Goal: Communication & Community: Participate in discussion

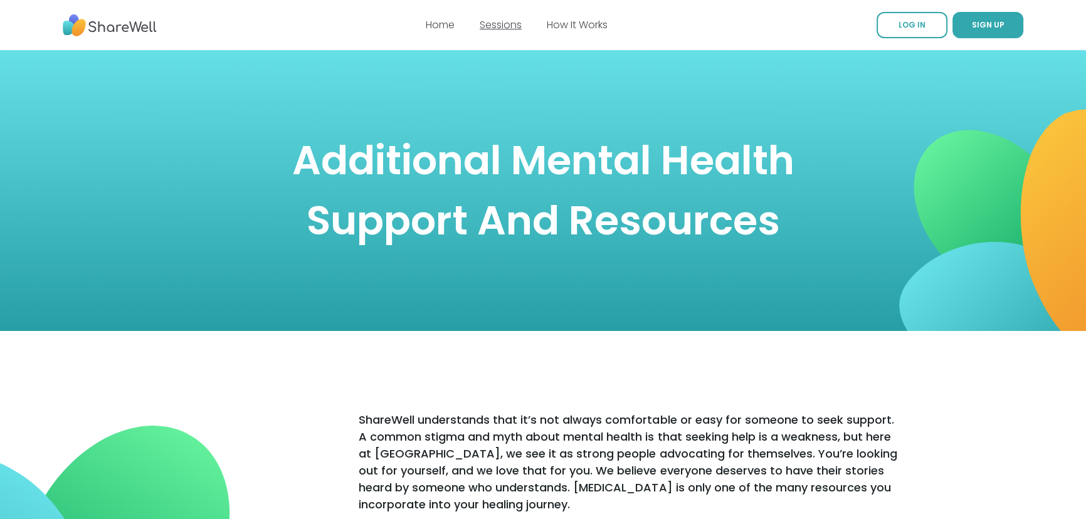
click at [497, 25] on link "Sessions" at bounding box center [501, 25] width 42 height 14
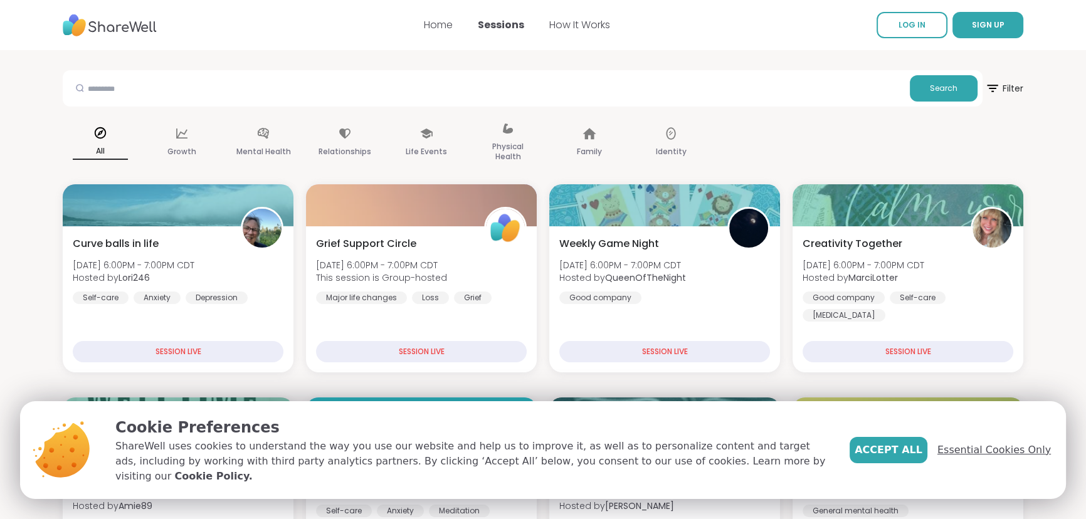
click at [982, 457] on span "Essential Cookies Only" at bounding box center [995, 450] width 114 height 15
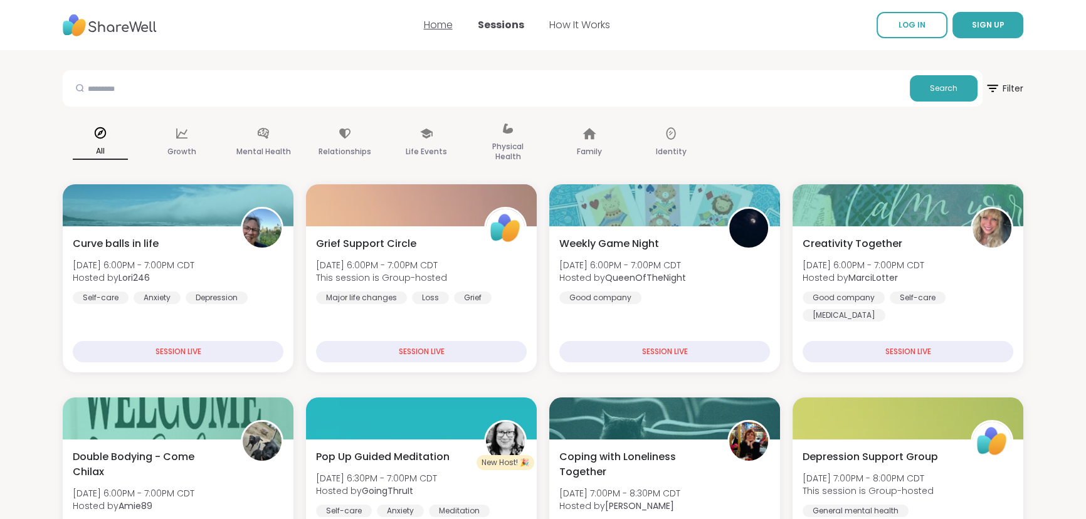
click at [440, 23] on link "Home" at bounding box center [438, 25] width 29 height 14
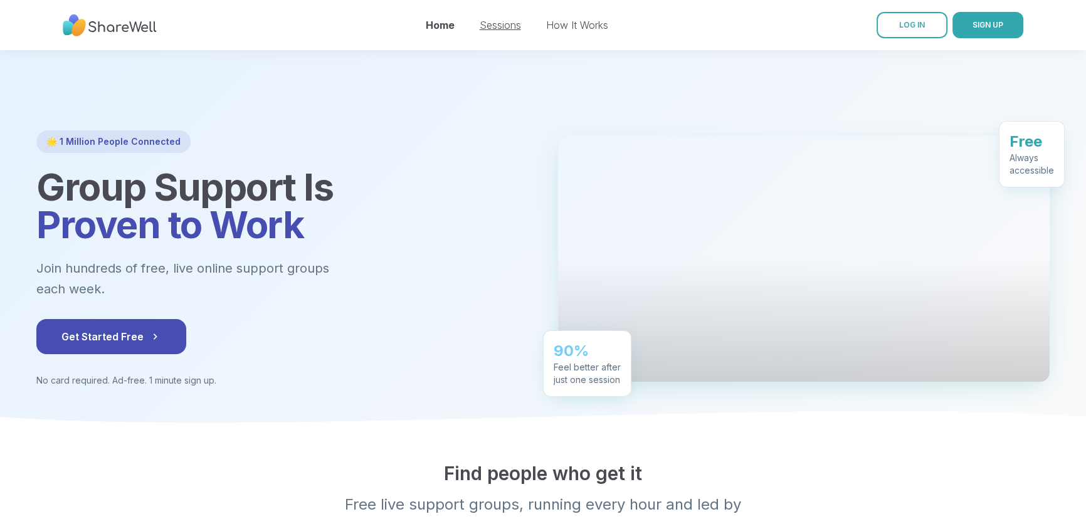
click at [496, 25] on link "Sessions" at bounding box center [500, 25] width 41 height 13
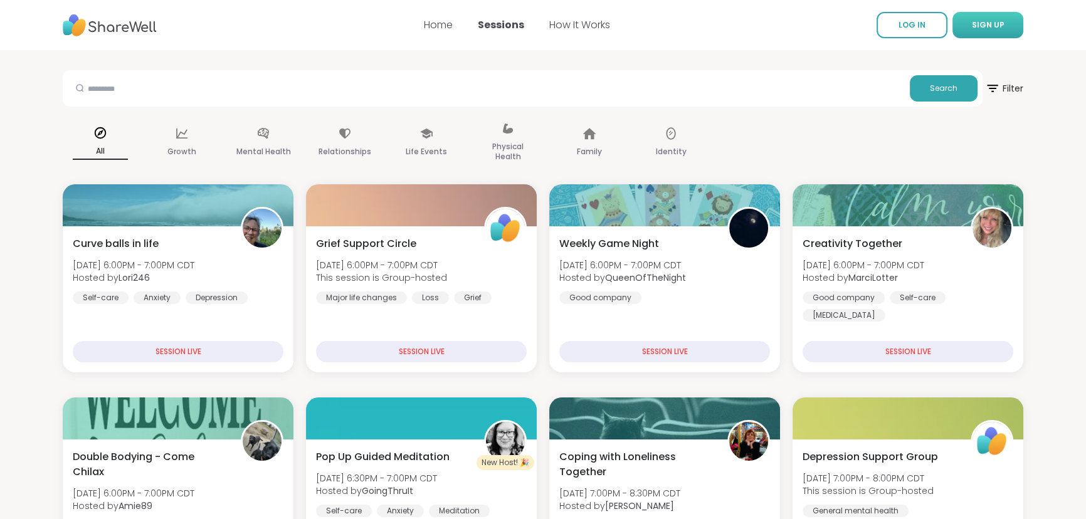
click at [990, 20] on span "SIGN UP" at bounding box center [988, 24] width 33 height 11
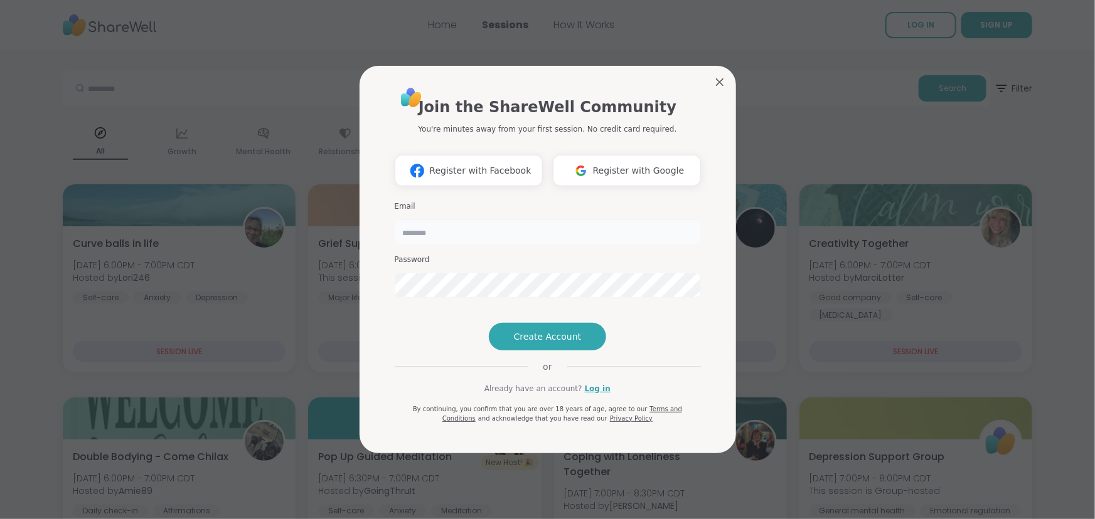
type input "******"
click at [537, 343] on span "Create Account" at bounding box center [548, 337] width 68 height 13
click at [687, 307] on div "Join the ShareWell Community You're minutes away from your first session. No cr…" at bounding box center [548, 254] width 306 height 337
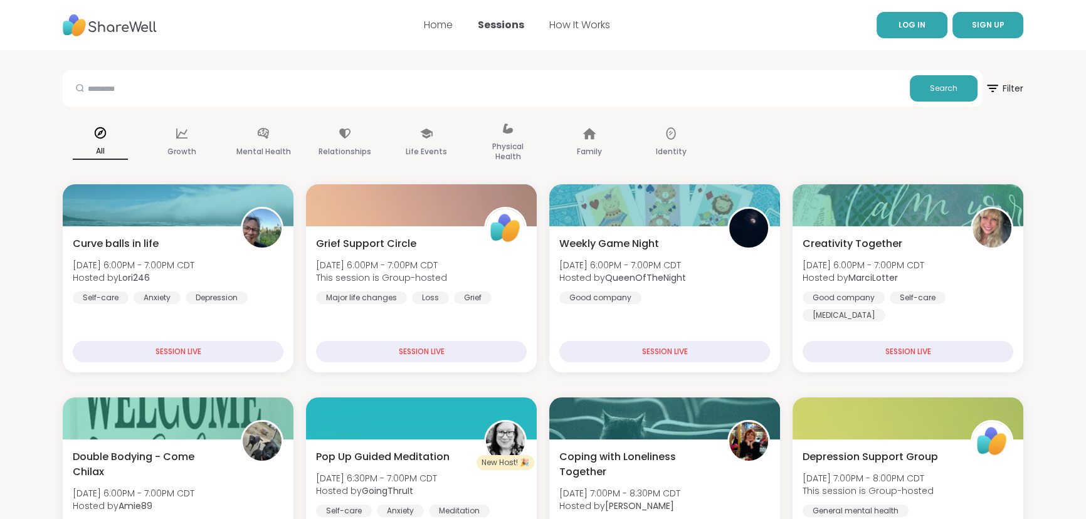
click at [911, 20] on span "LOG IN" at bounding box center [912, 24] width 27 height 11
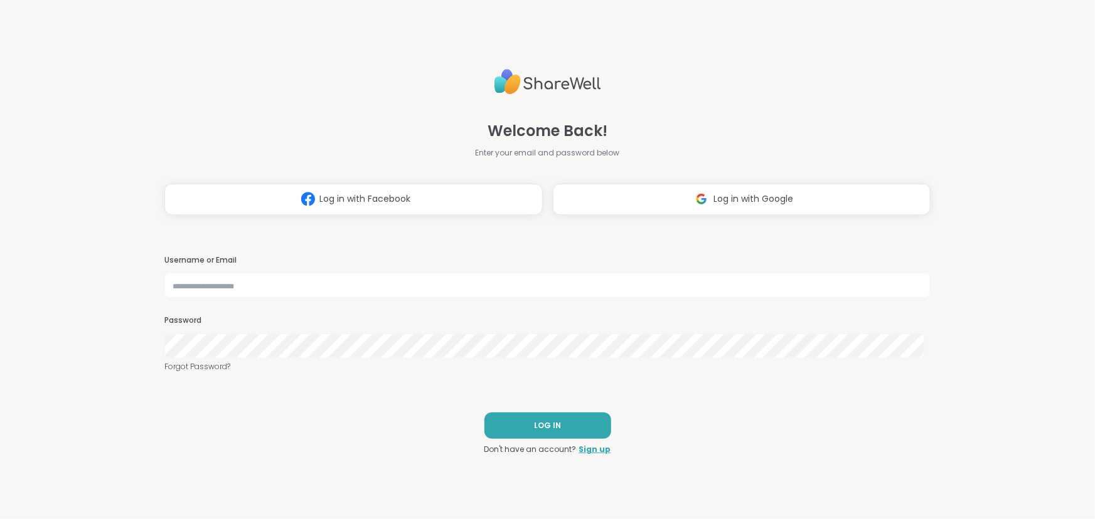
type input "******"
click at [540, 422] on span "LOG IN" at bounding box center [547, 425] width 27 height 11
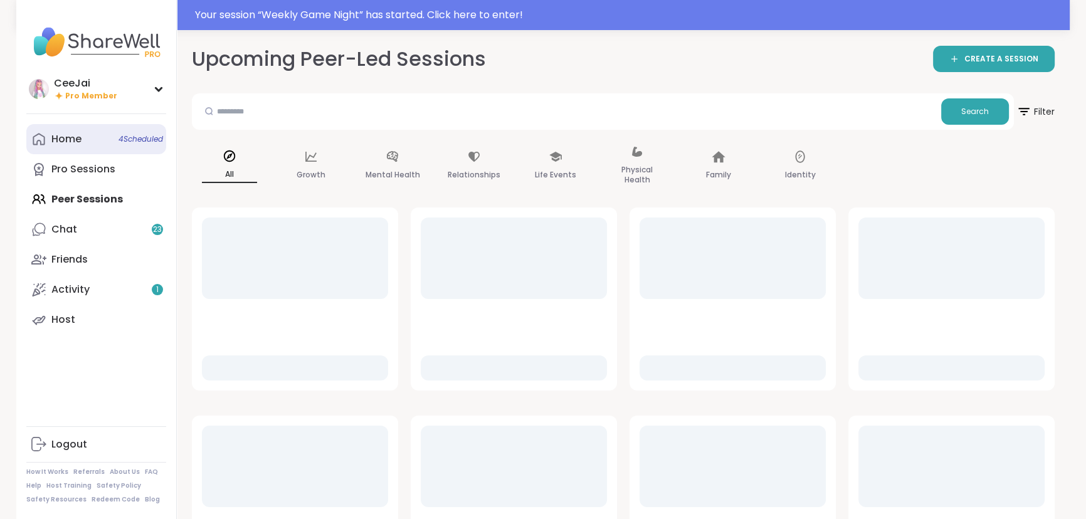
click at [75, 135] on div "Home 4 Scheduled" at bounding box center [66, 139] width 30 height 14
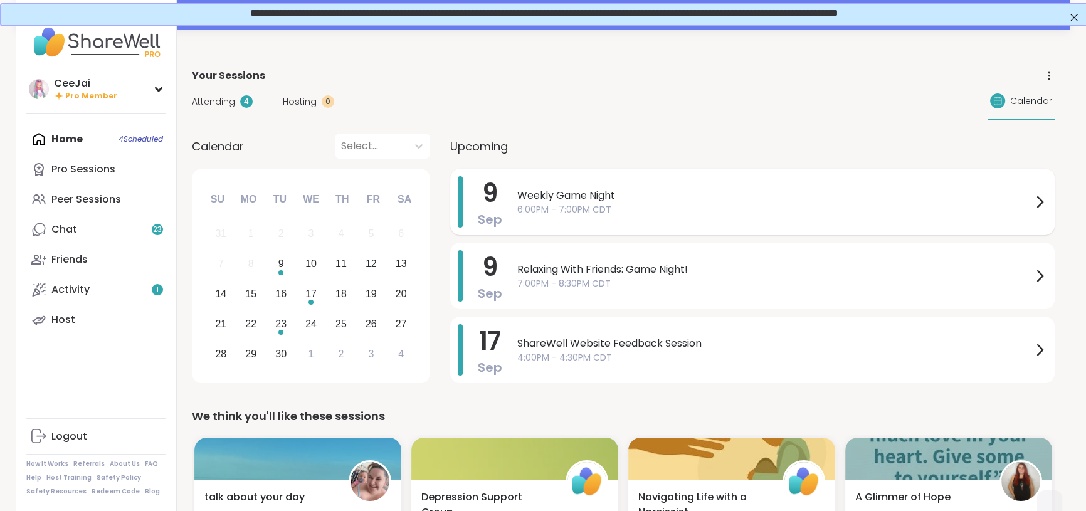
click at [571, 199] on span "Weekly Game Night" at bounding box center [774, 195] width 515 height 15
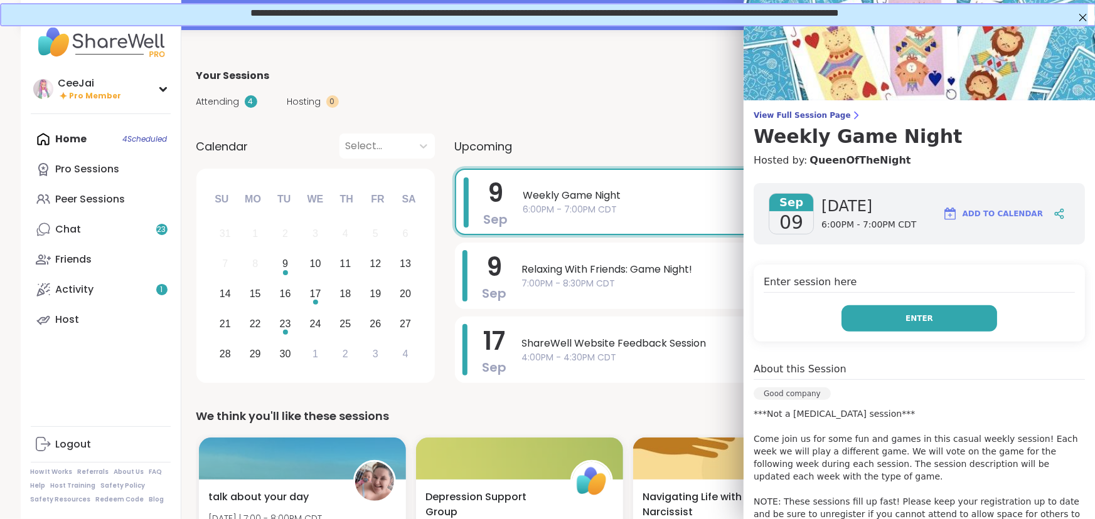
click at [905, 321] on span "Enter" at bounding box center [919, 318] width 28 height 11
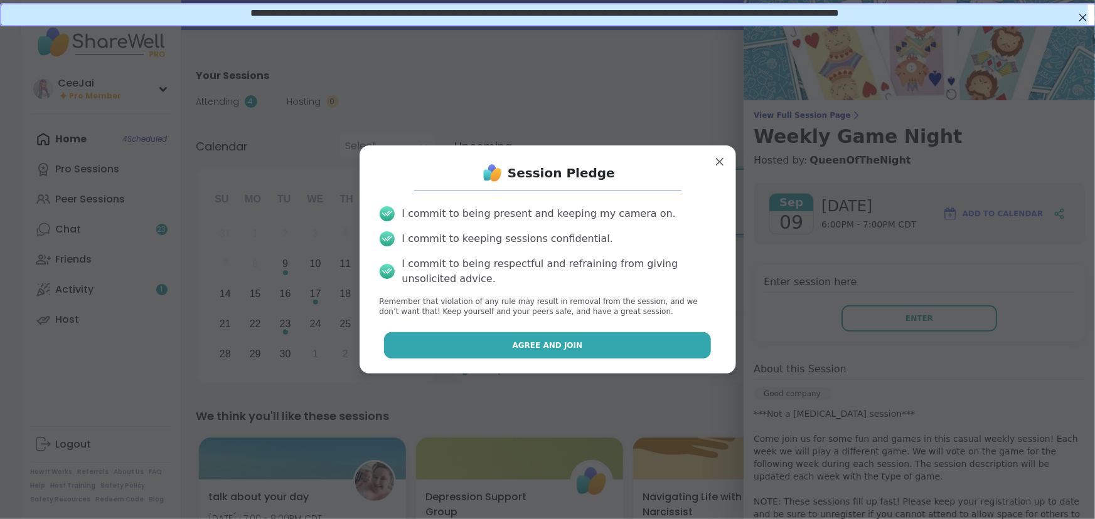
click at [562, 348] on span "Agree and Join" at bounding box center [547, 345] width 70 height 11
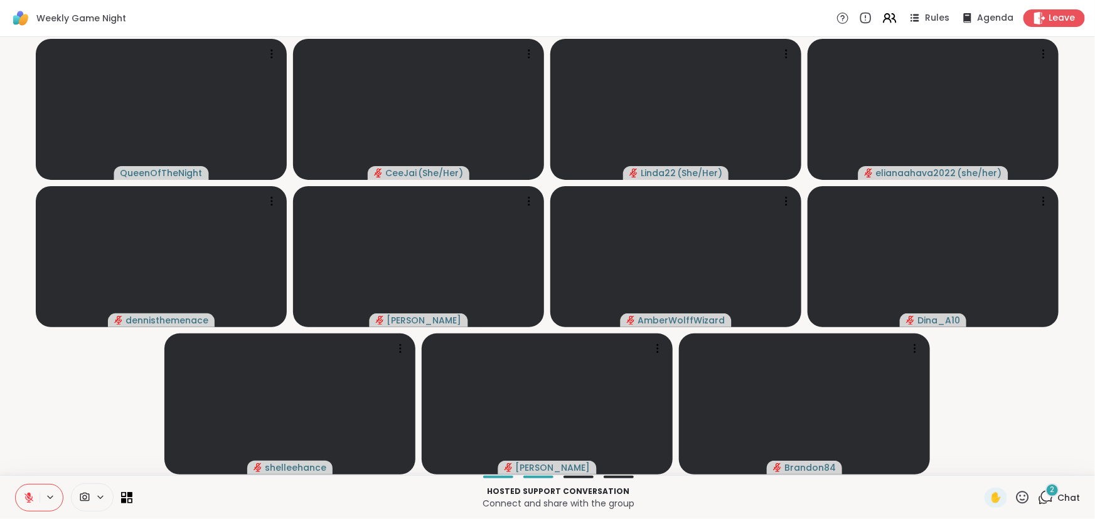
click at [1057, 502] on span "Chat" at bounding box center [1068, 498] width 23 height 13
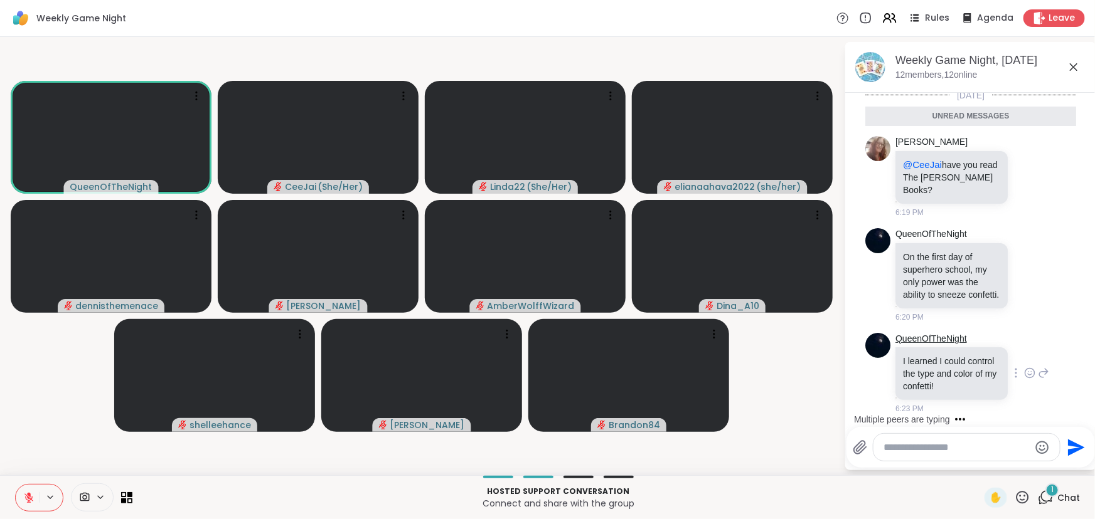
scroll to position [2385, 0]
click at [1024, 170] on icon at bounding box center [1029, 176] width 11 height 13
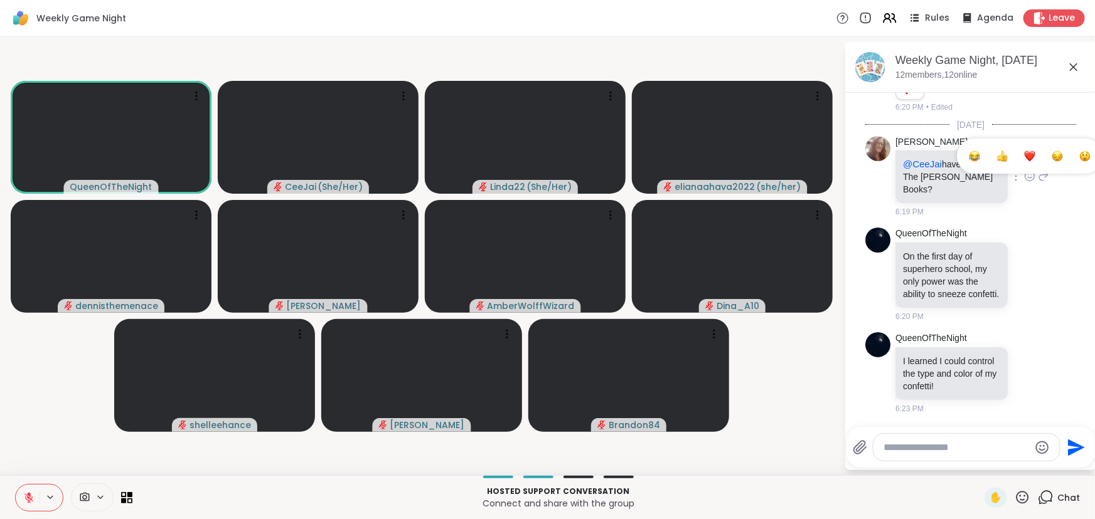
click at [996, 151] on div "Select Reaction: Thumbs up" at bounding box center [1001, 156] width 11 height 11
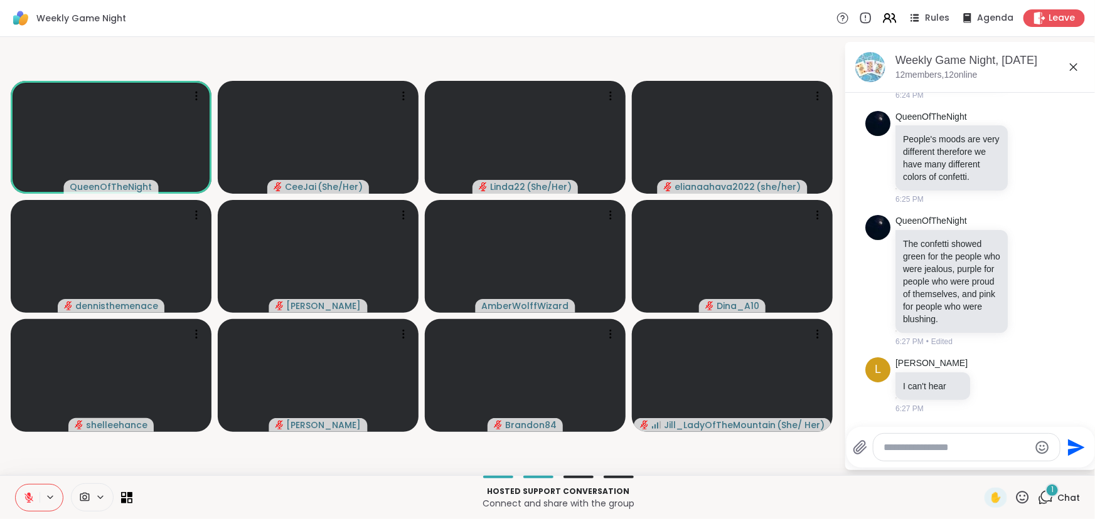
scroll to position [2846, 0]
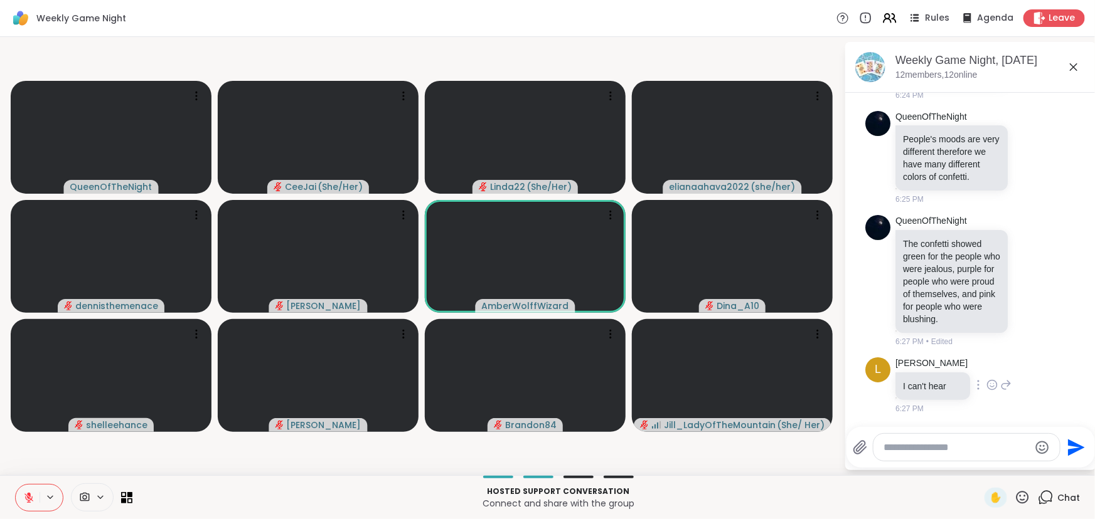
click at [1000, 379] on icon at bounding box center [1005, 385] width 11 height 15
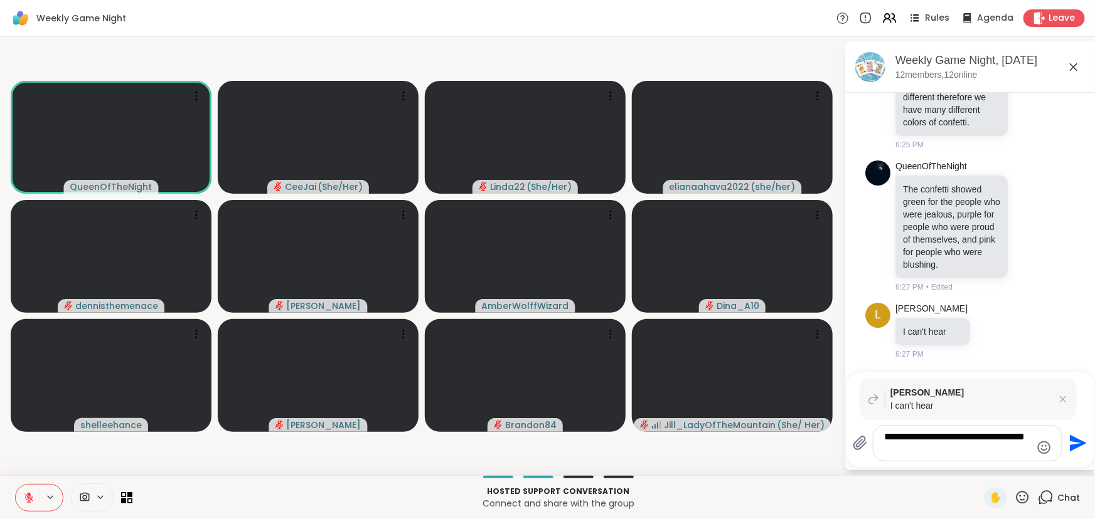
type textarea "**********"
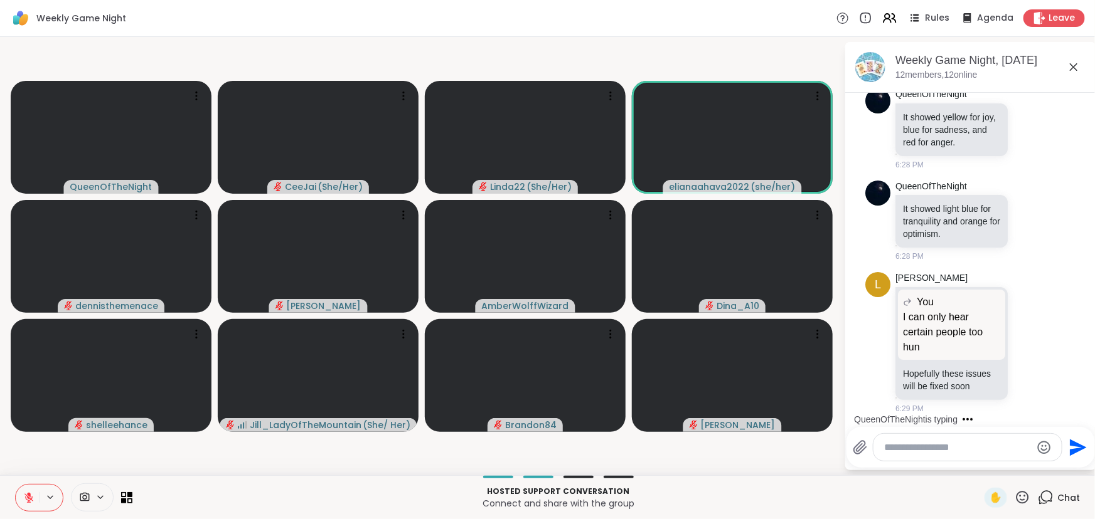
scroll to position [3420, 0]
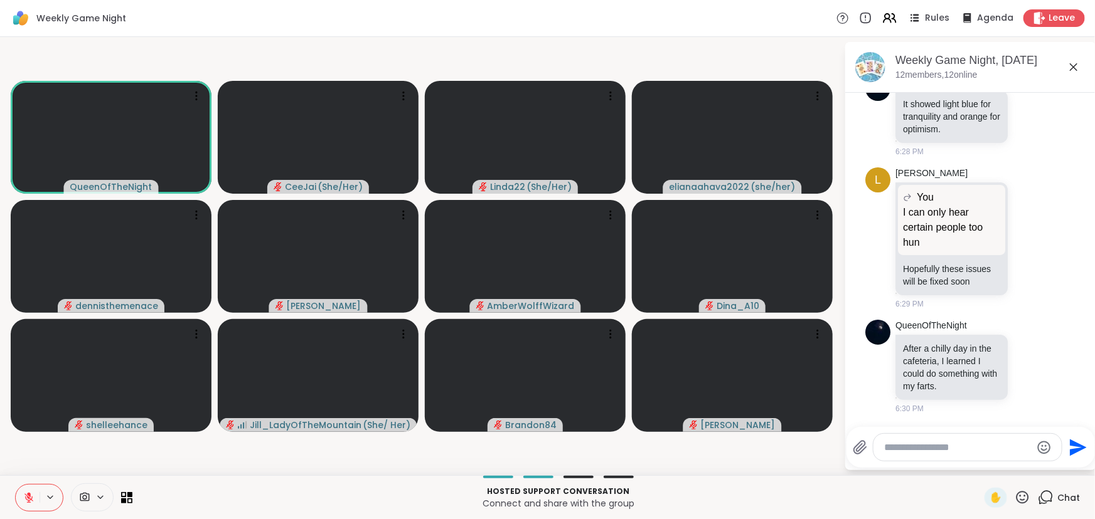
click at [25, 493] on icon at bounding box center [28, 497] width 11 height 11
click at [28, 500] on icon at bounding box center [29, 498] width 6 height 4
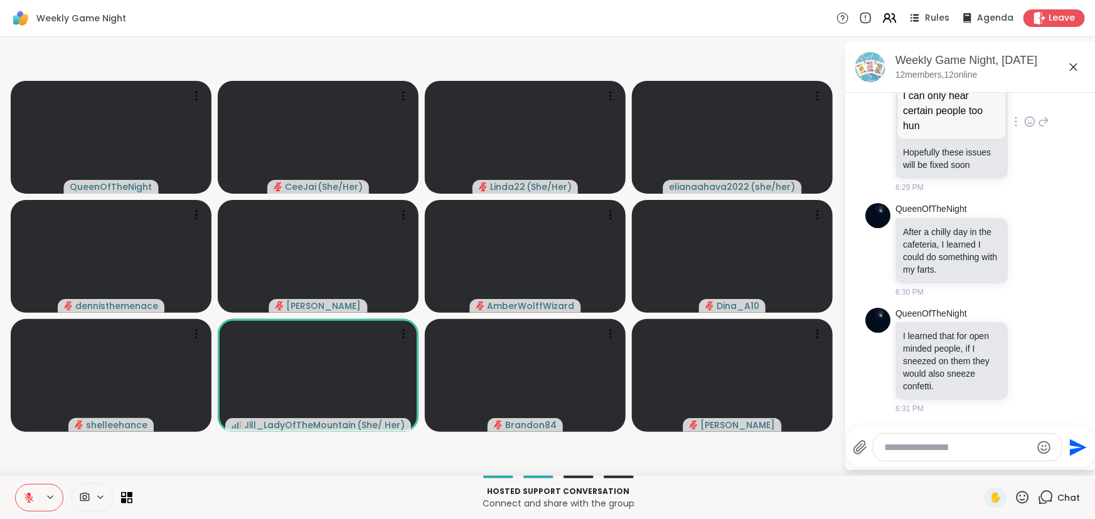
scroll to position [3424, 0]
click at [1024, 128] on icon at bounding box center [1029, 121] width 11 height 13
click at [1017, 114] on button "Select Reaction: Heart" at bounding box center [1029, 101] width 25 height 25
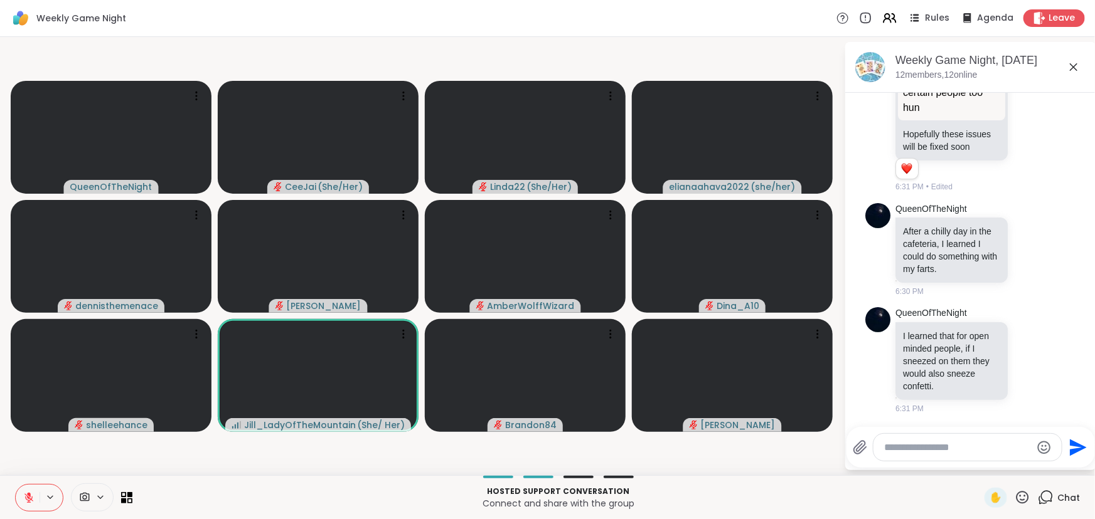
scroll to position [3698, 0]
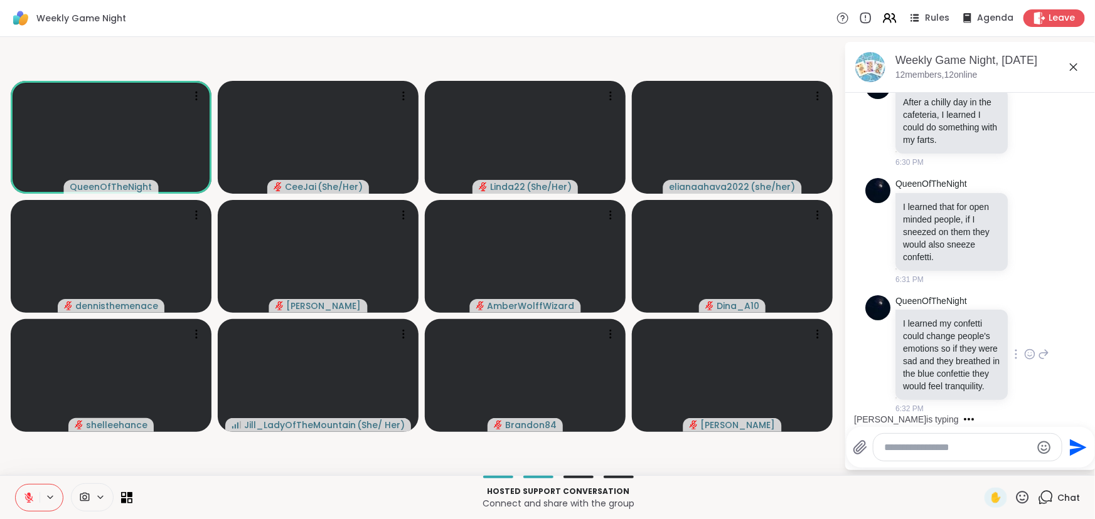
click at [1024, 348] on icon at bounding box center [1029, 354] width 11 height 13
click at [1024, 331] on div "Select Reaction: Heart" at bounding box center [1029, 334] width 11 height 11
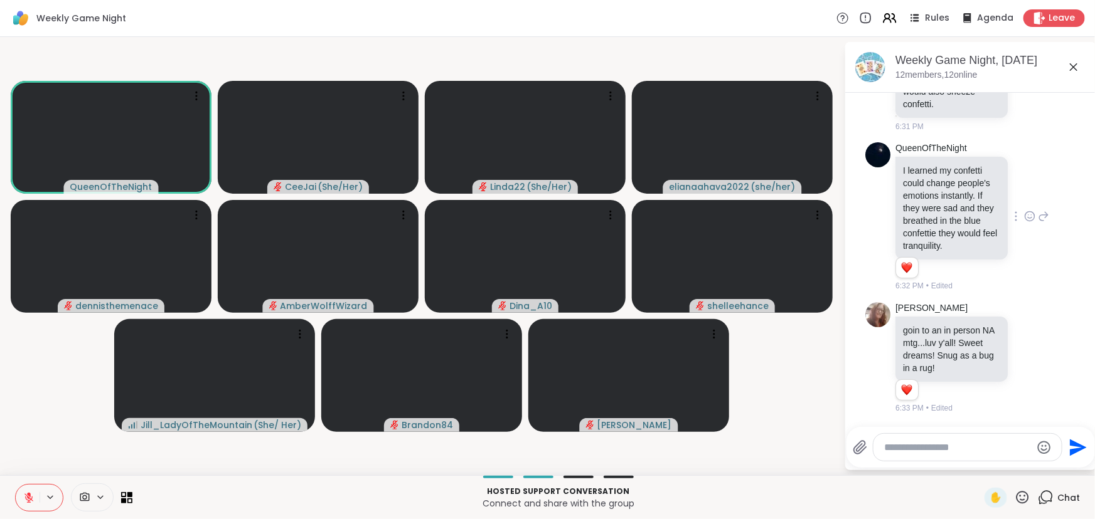
scroll to position [3851, 0]
click at [1024, 356] on icon at bounding box center [1029, 357] width 11 height 13
click at [1024, 338] on div "Select Reaction: Heart" at bounding box center [1029, 337] width 11 height 11
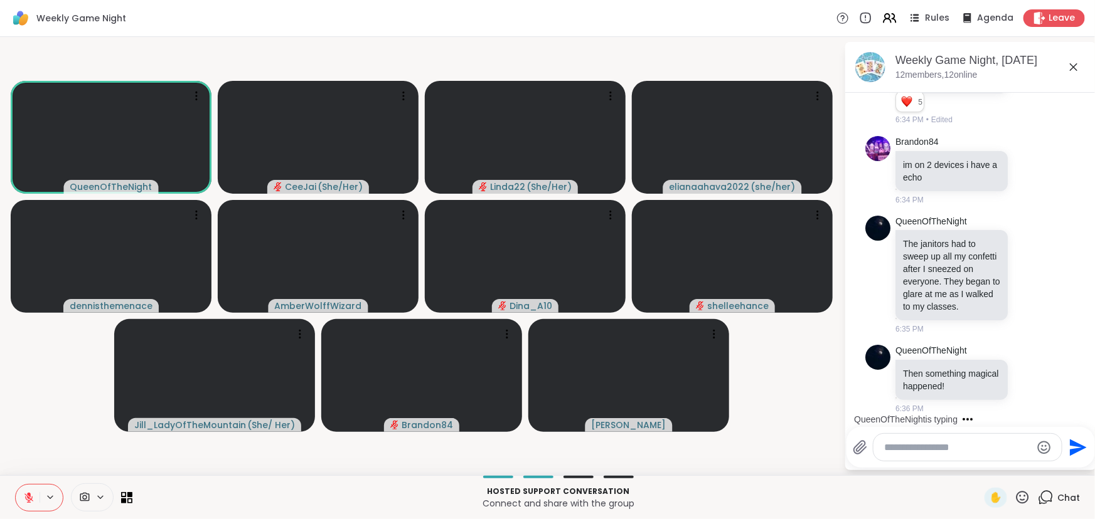
scroll to position [4243, 0]
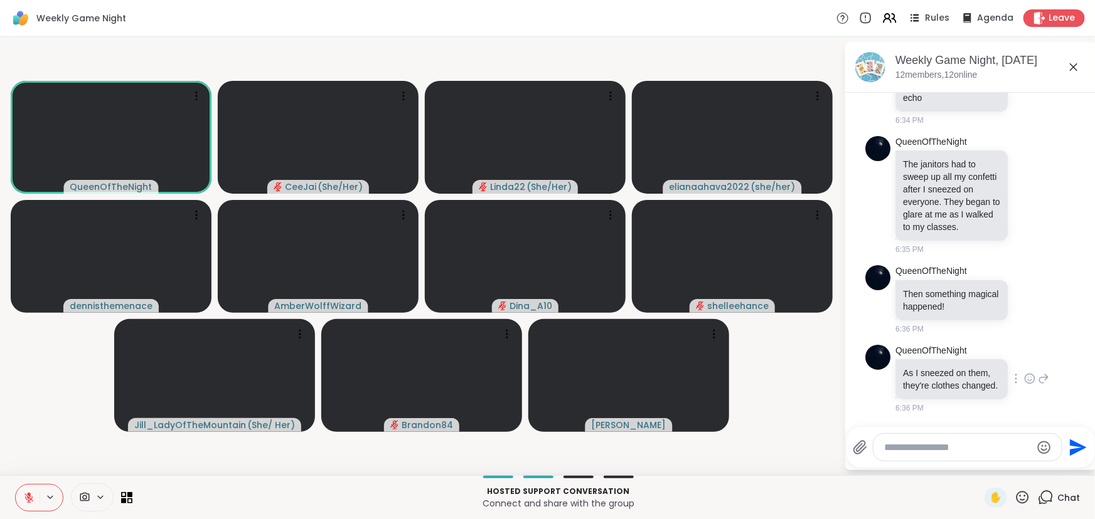
click at [1024, 373] on icon at bounding box center [1029, 379] width 11 height 13
click at [1024, 353] on div "Select Reaction: Heart" at bounding box center [1029, 358] width 11 height 11
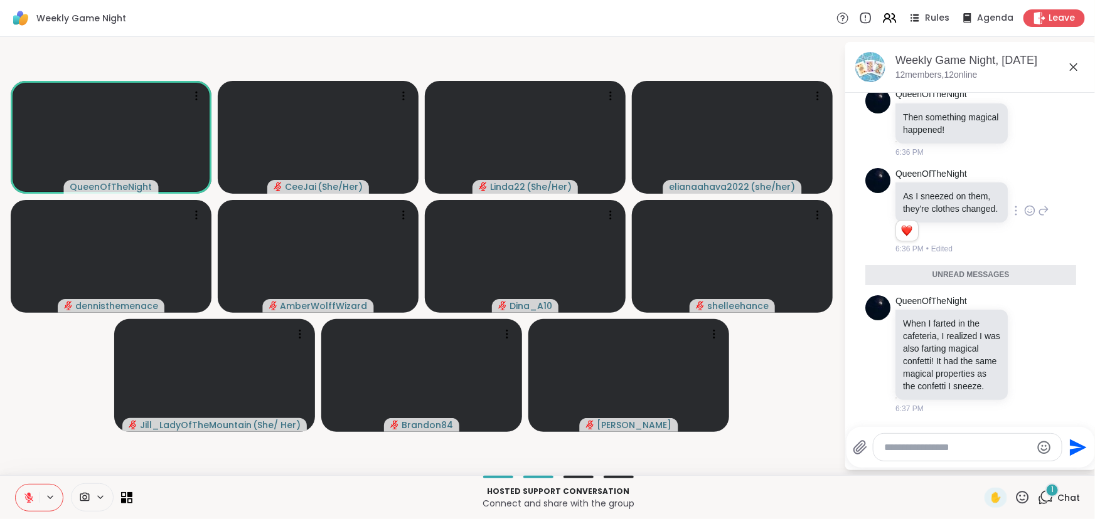
scroll to position [4403, 0]
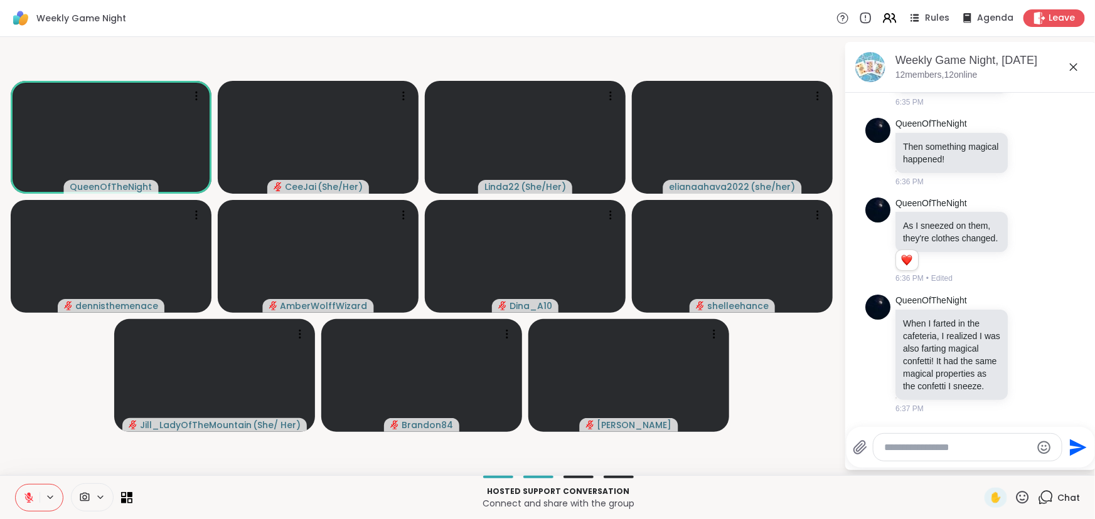
click at [935, 442] on textarea "Type your message" at bounding box center [957, 448] width 146 height 13
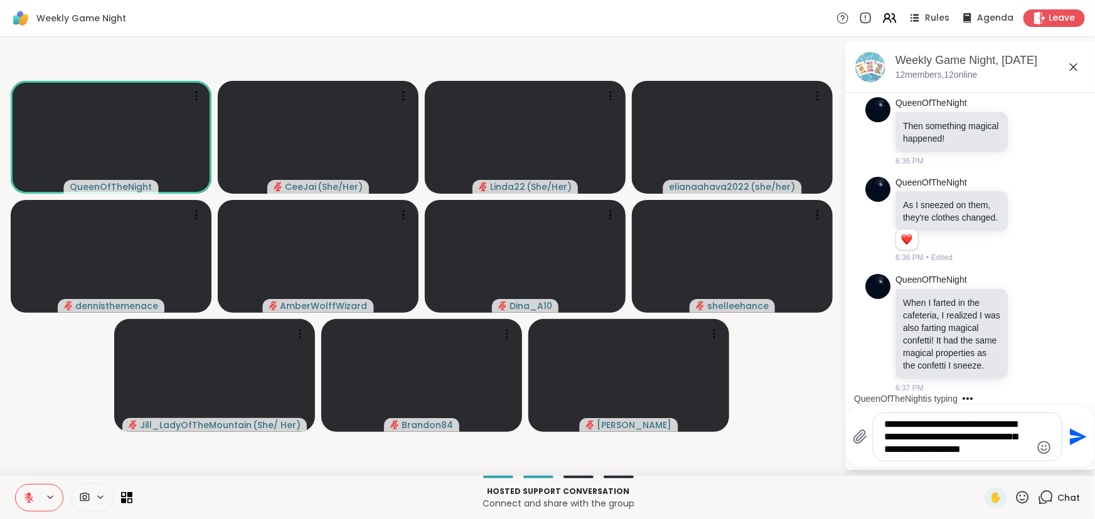
scroll to position [4431, 0]
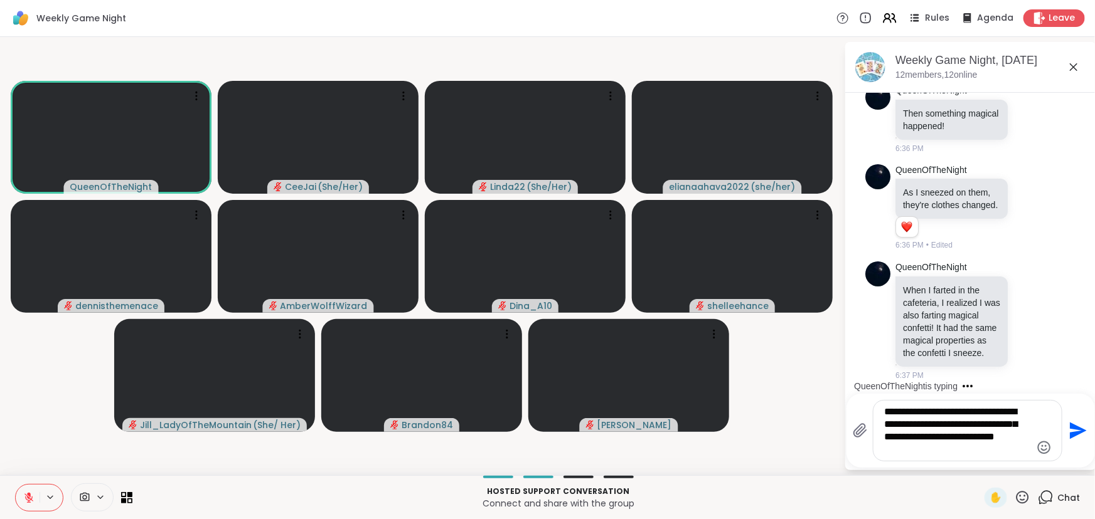
type textarea "**********"
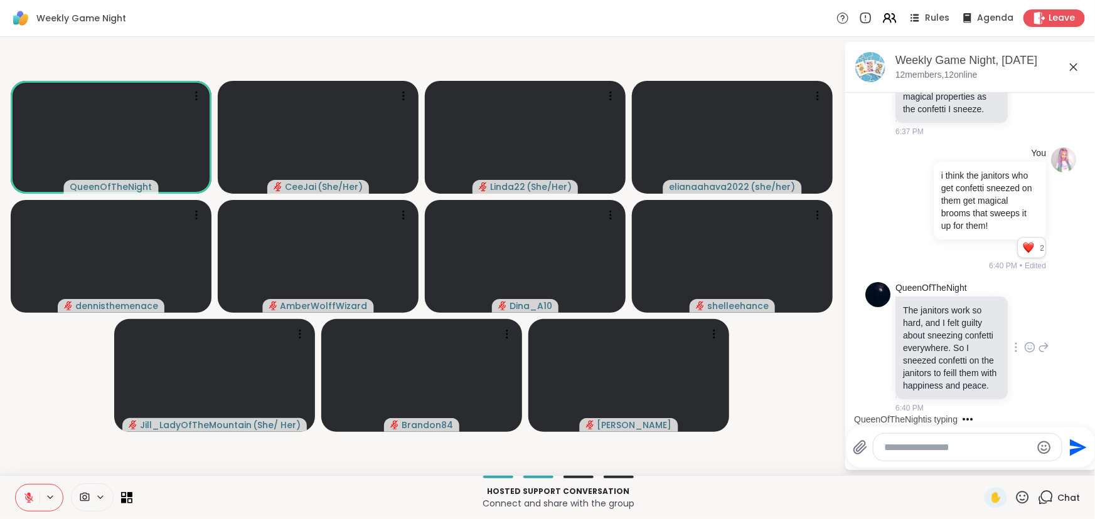
scroll to position [4723, 0]
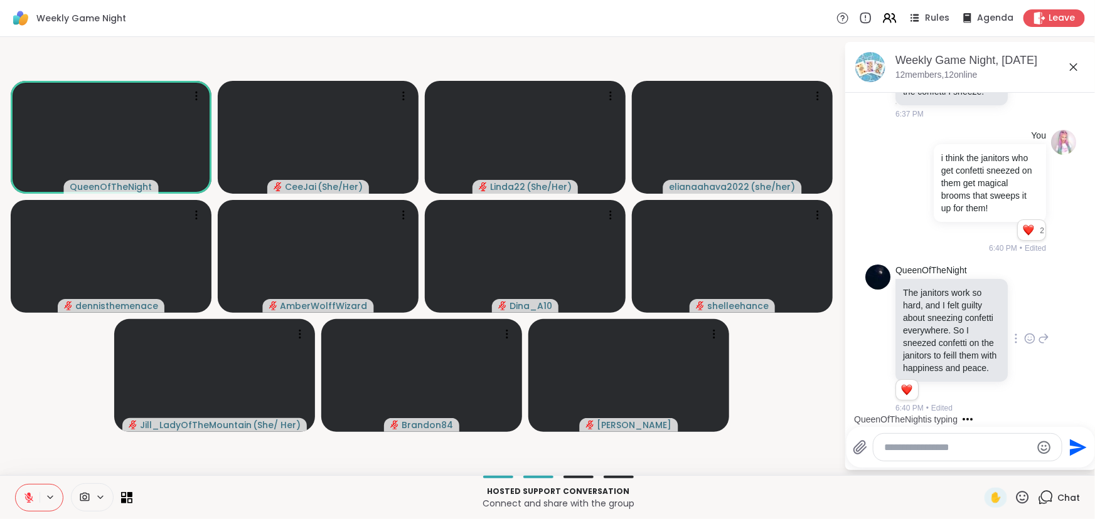
click at [1016, 341] on div "QueenOfTheNight The janitors work so hard, and I felt guilty about sneezing con…" at bounding box center [972, 340] width 154 height 150
click at [1024, 336] on icon at bounding box center [1029, 338] width 11 height 13
click at [1024, 313] on div "Select Reaction: Heart" at bounding box center [1029, 318] width 11 height 11
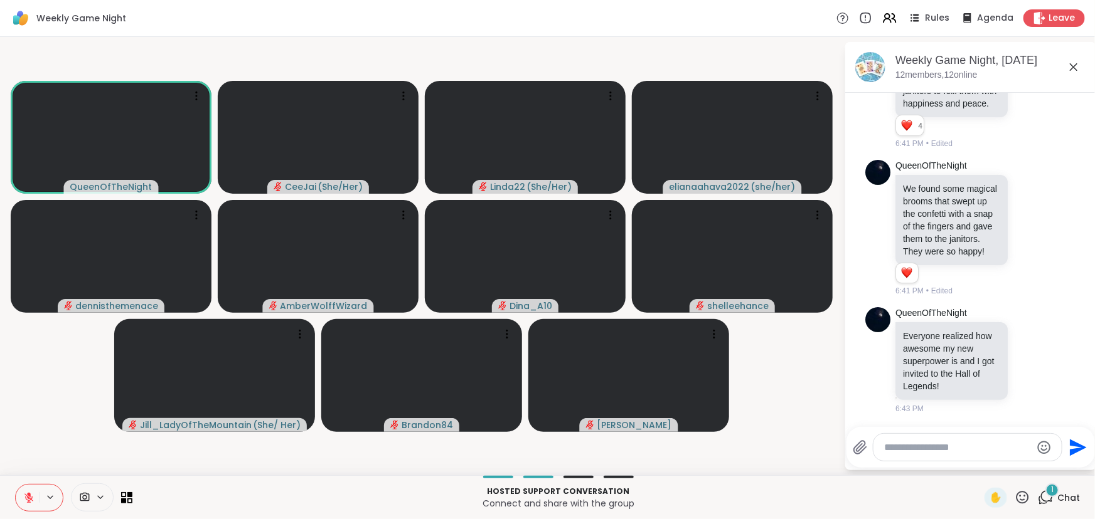
scroll to position [4999, 0]
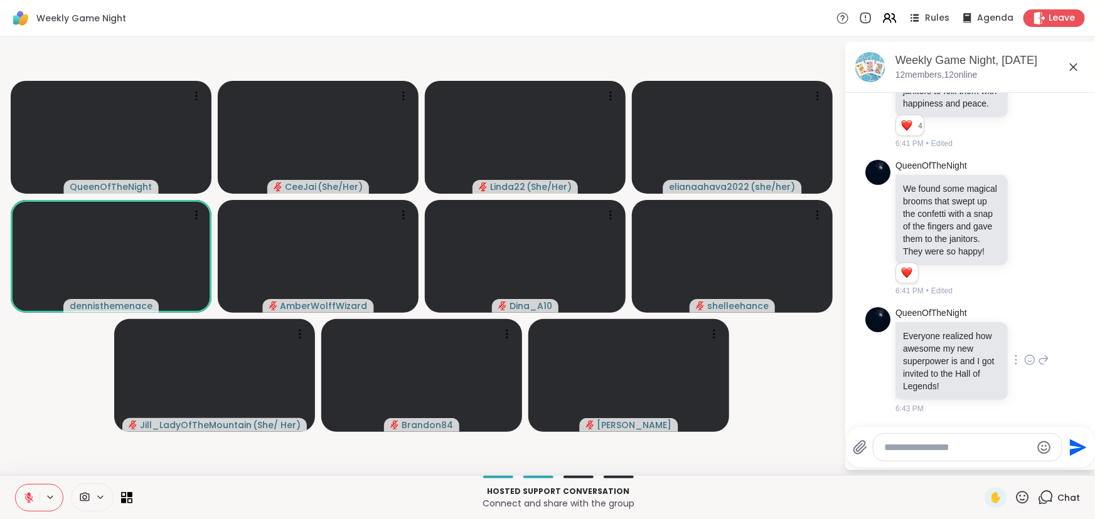
click at [1027, 362] on icon at bounding box center [1029, 361] width 4 height 1
click at [1024, 339] on div "Select Reaction: Heart" at bounding box center [1029, 339] width 11 height 11
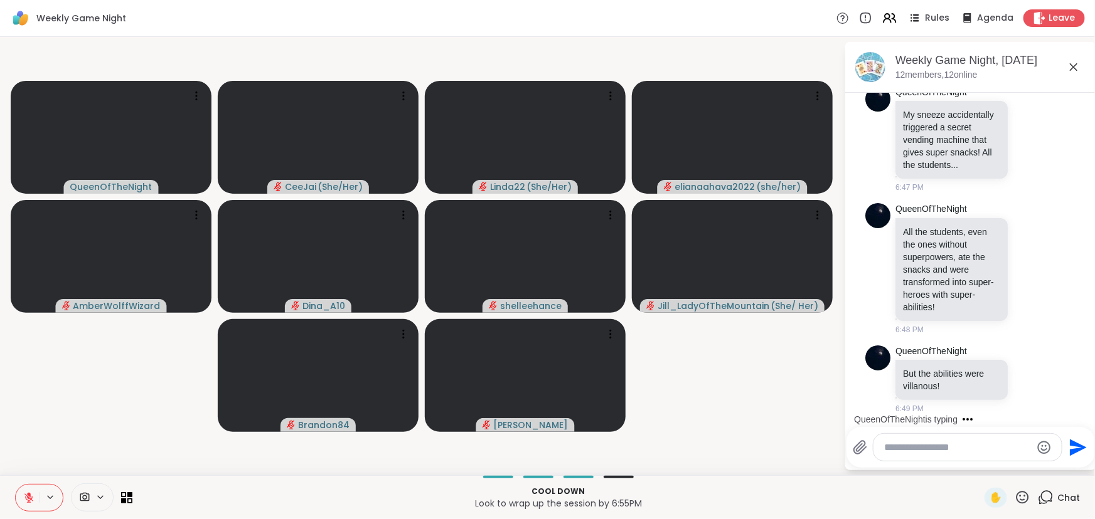
scroll to position [5694, 0]
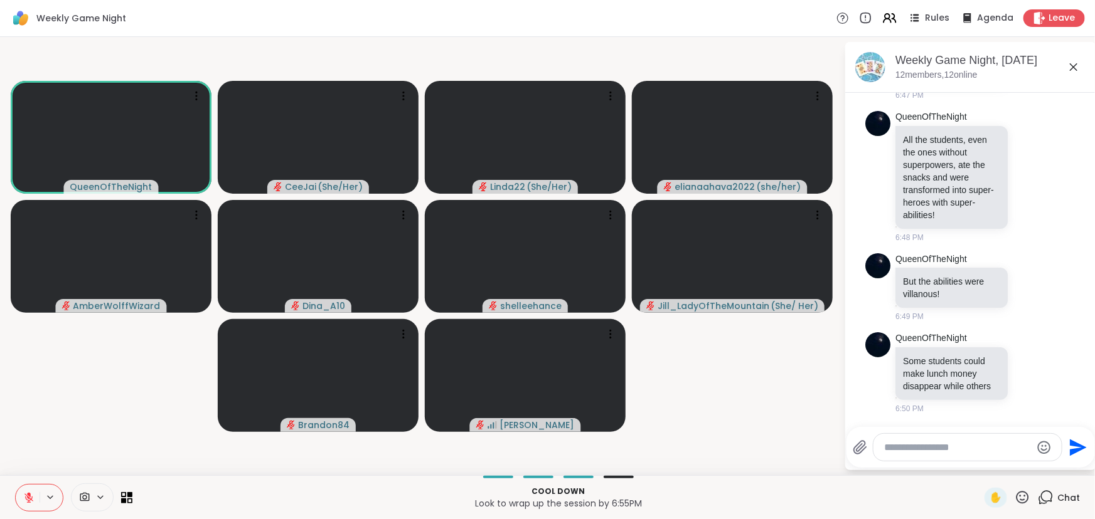
click at [33, 494] on icon at bounding box center [28, 497] width 11 height 11
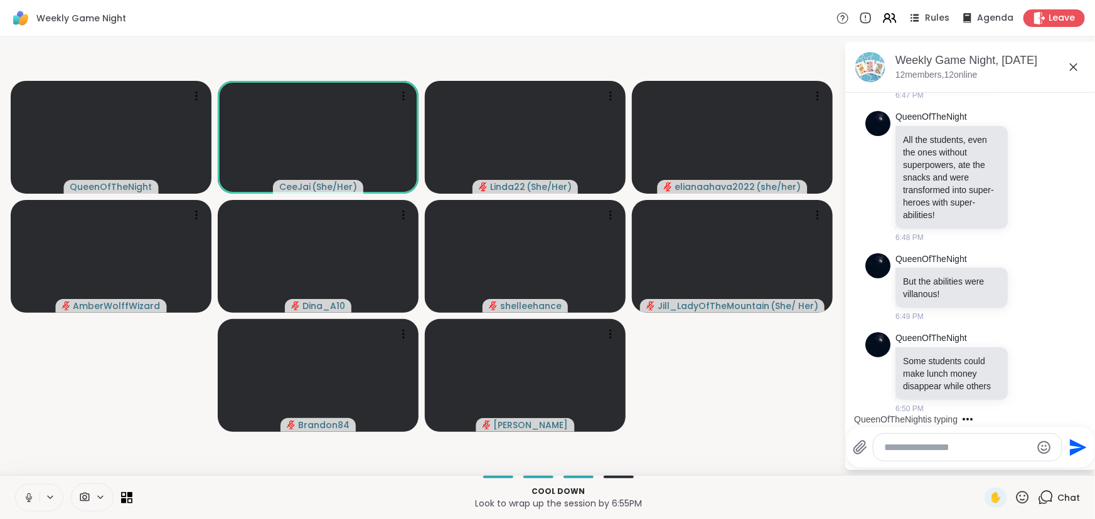
click at [26, 498] on icon at bounding box center [29, 498] width 6 height 4
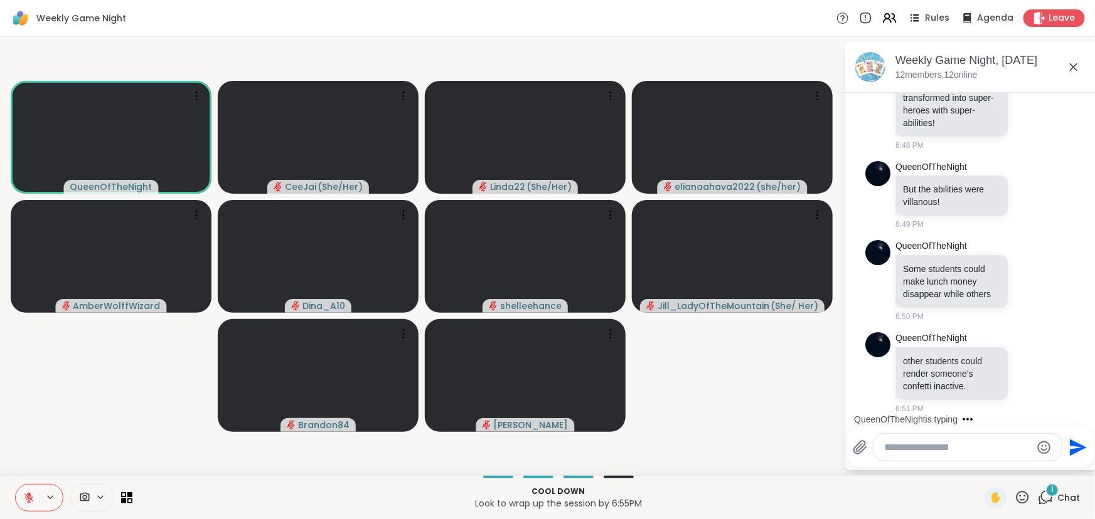
scroll to position [5785, 0]
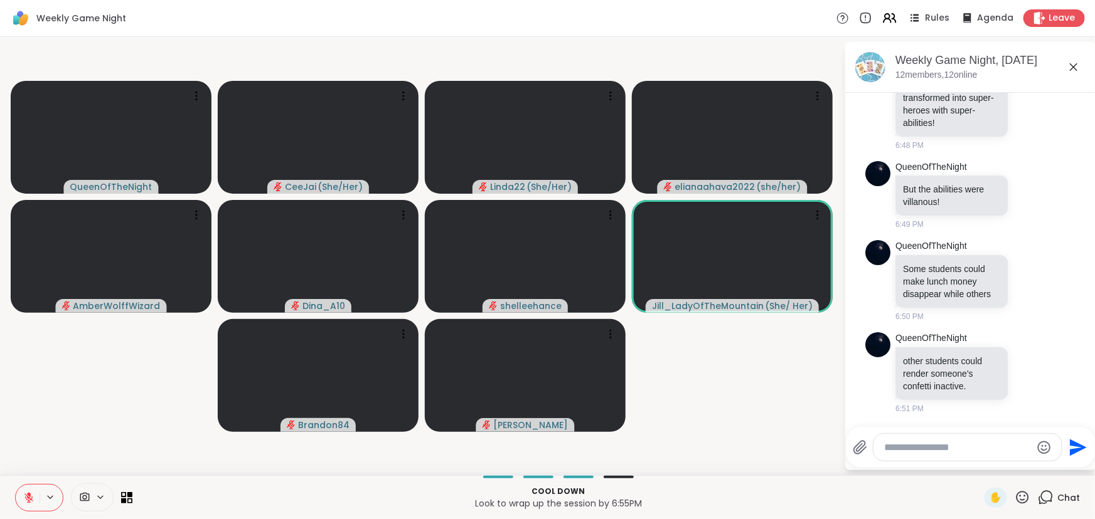
click at [1015, 496] on icon at bounding box center [1022, 498] width 16 height 16
click at [768, 507] on p "Look to wrap up the session by 6:55PM" at bounding box center [558, 503] width 837 height 13
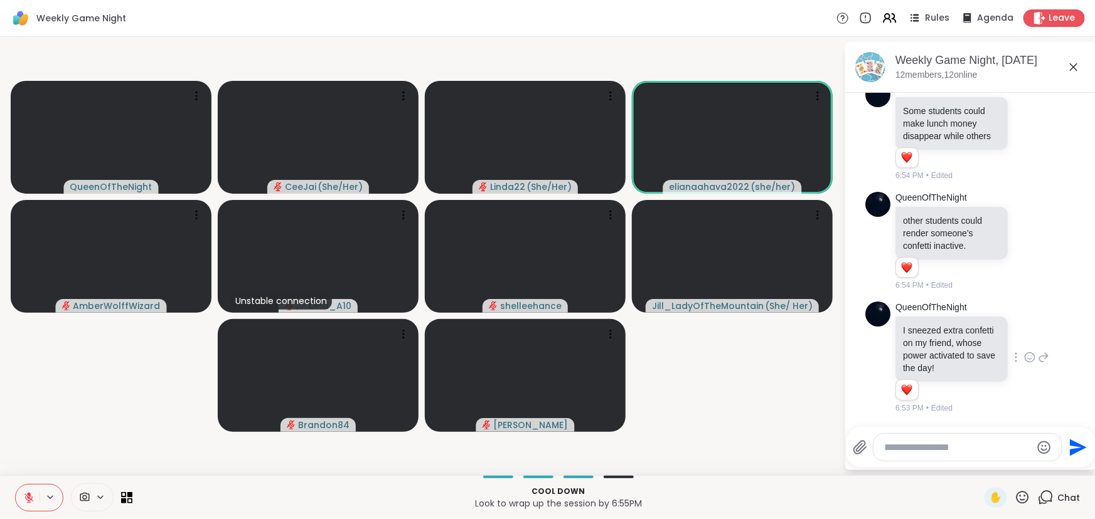
scroll to position [5974, 0]
click at [1024, 351] on icon at bounding box center [1029, 357] width 11 height 13
click at [1024, 332] on div "Select Reaction: Heart" at bounding box center [1029, 337] width 11 height 11
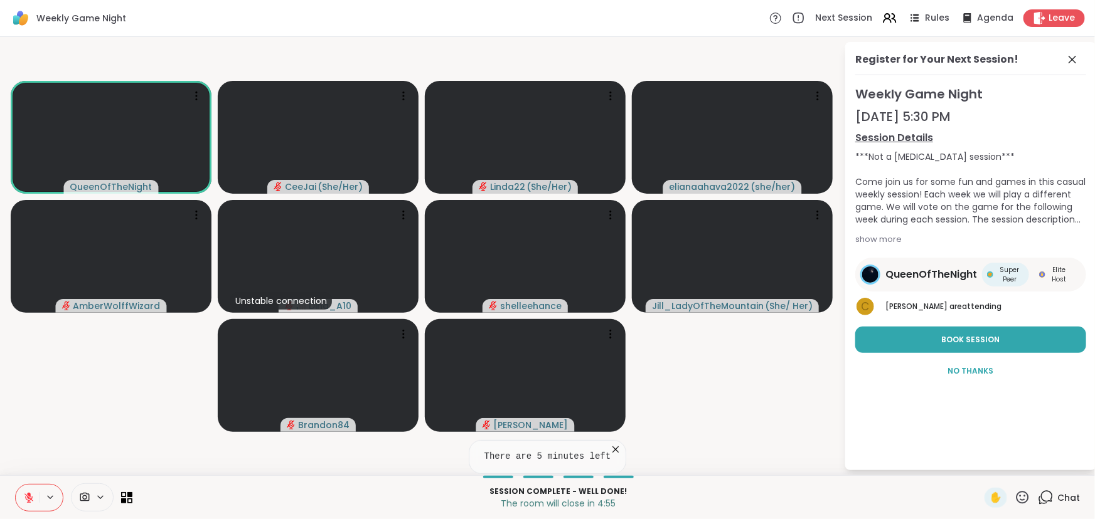
click at [612, 449] on icon at bounding box center [615, 450] width 6 height 6
click at [1069, 58] on icon at bounding box center [1071, 59] width 15 height 15
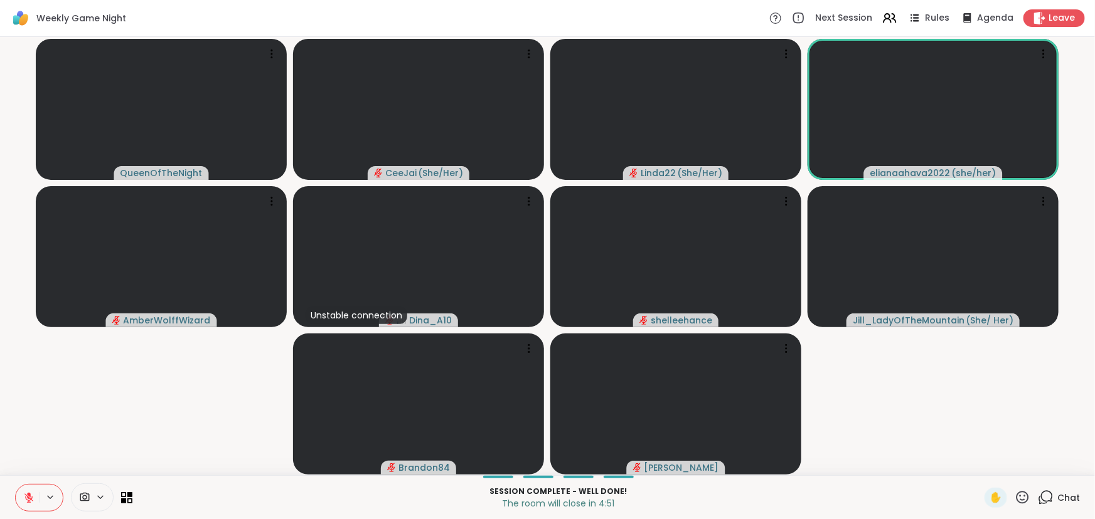
click at [1060, 492] on span "Chat" at bounding box center [1068, 498] width 23 height 13
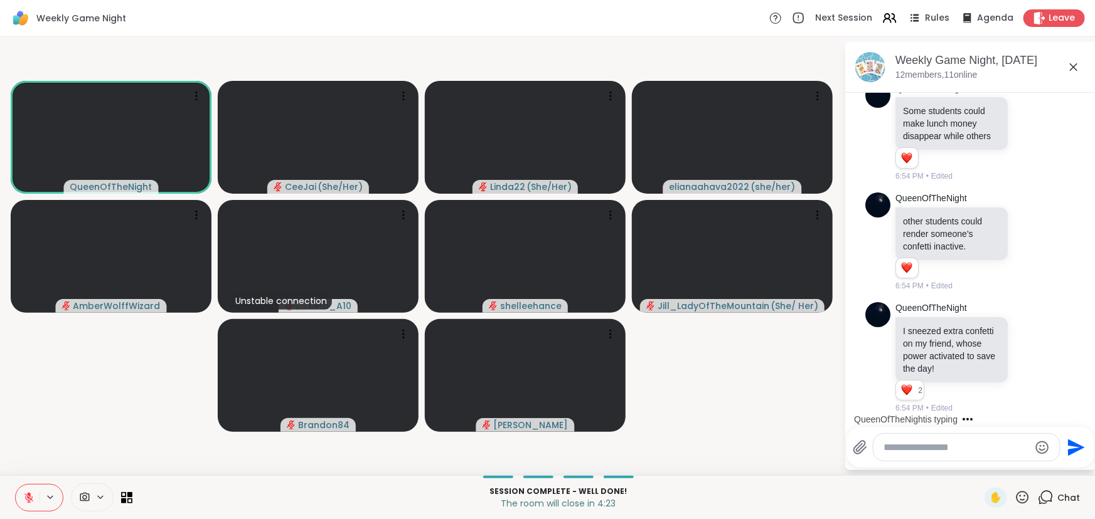
scroll to position [6127, 0]
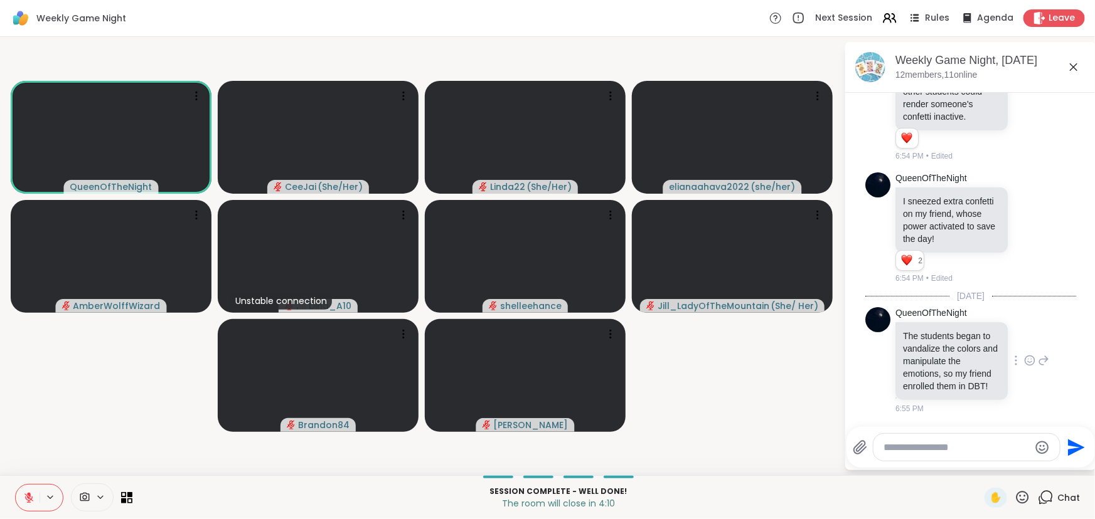
click at [1024, 354] on icon at bounding box center [1029, 360] width 11 height 13
click at [1024, 335] on div "Select Reaction: Heart" at bounding box center [1029, 340] width 11 height 11
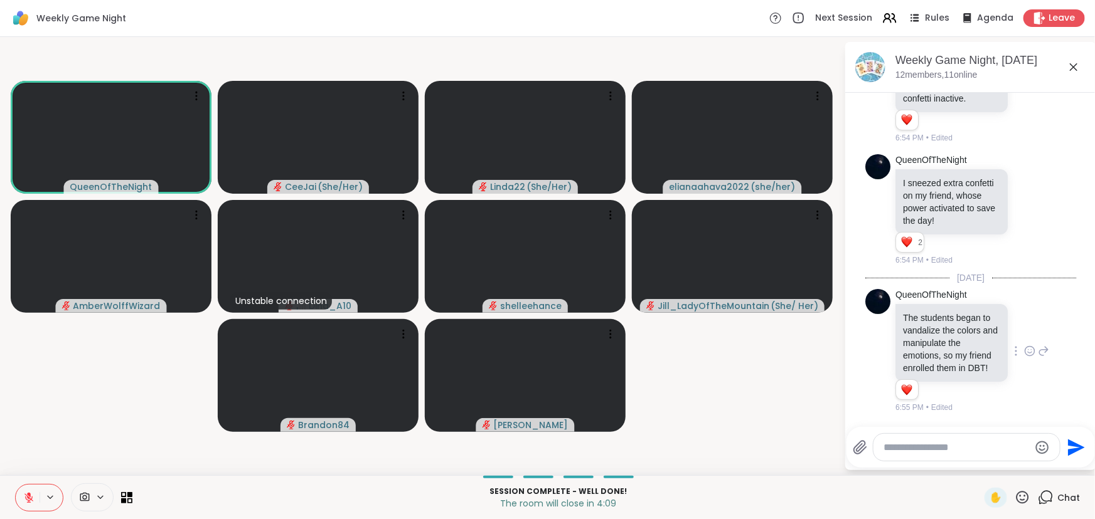
scroll to position [6145, 0]
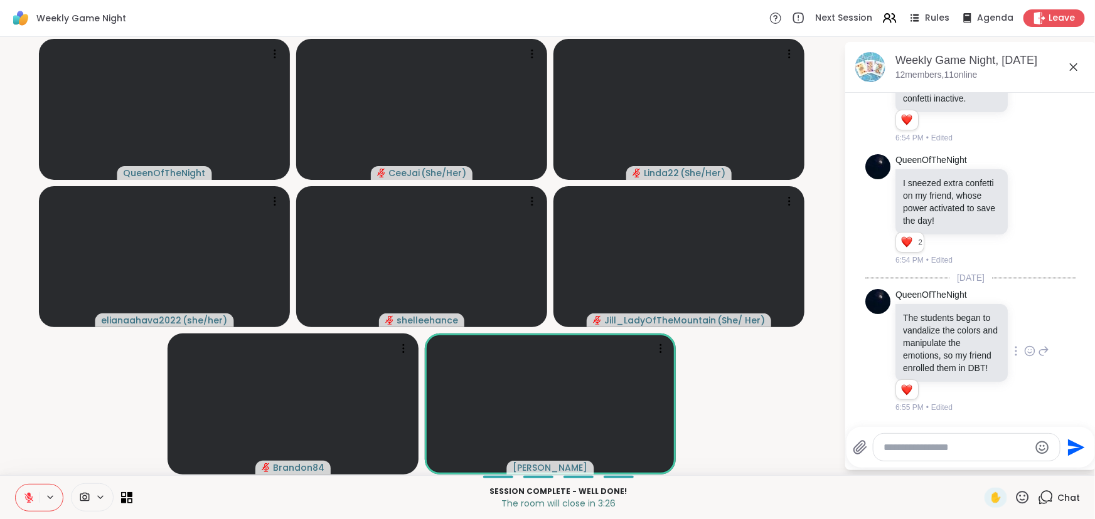
click at [906, 445] on textarea "Type your message" at bounding box center [956, 448] width 146 height 13
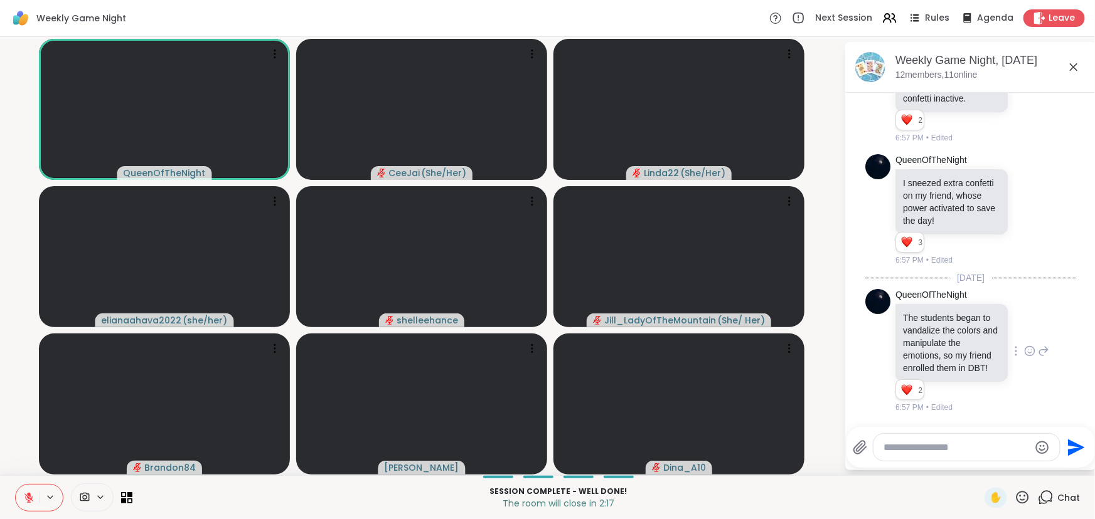
scroll to position [6299, 0]
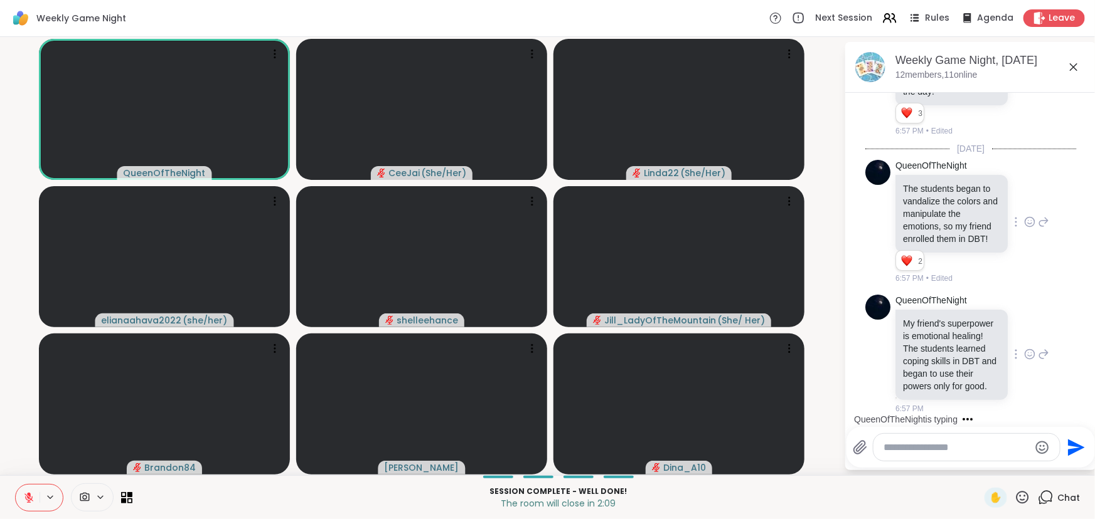
click at [1024, 348] on icon at bounding box center [1029, 354] width 11 height 13
click at [1024, 329] on div "Select Reaction: Heart" at bounding box center [1029, 334] width 11 height 11
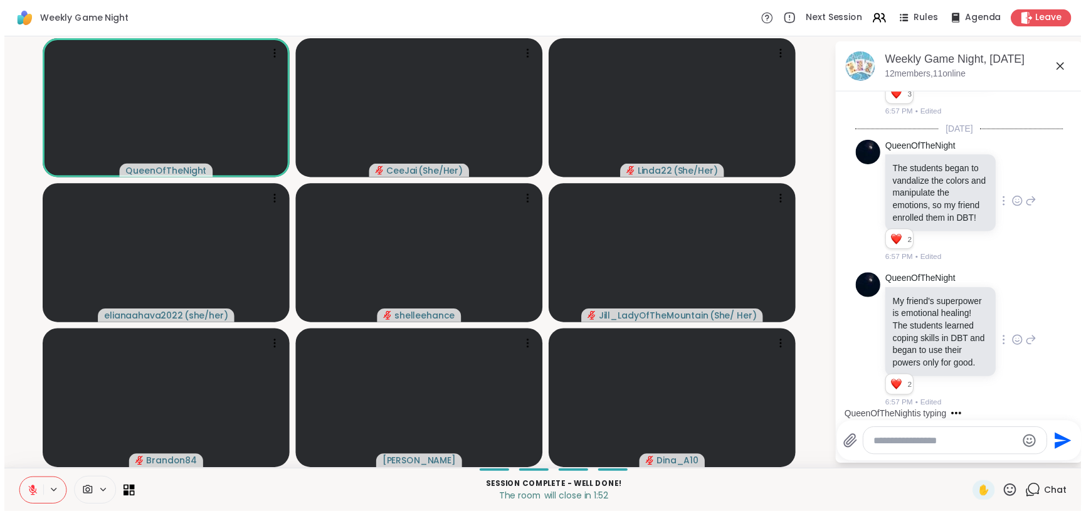
scroll to position [6422, 0]
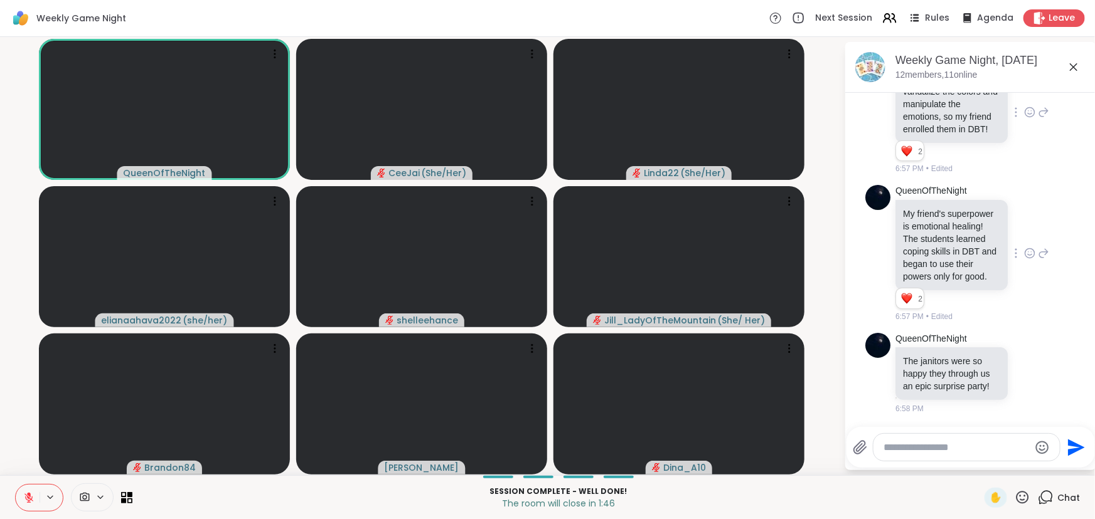
click at [958, 445] on textarea "Type your message" at bounding box center [956, 448] width 146 height 13
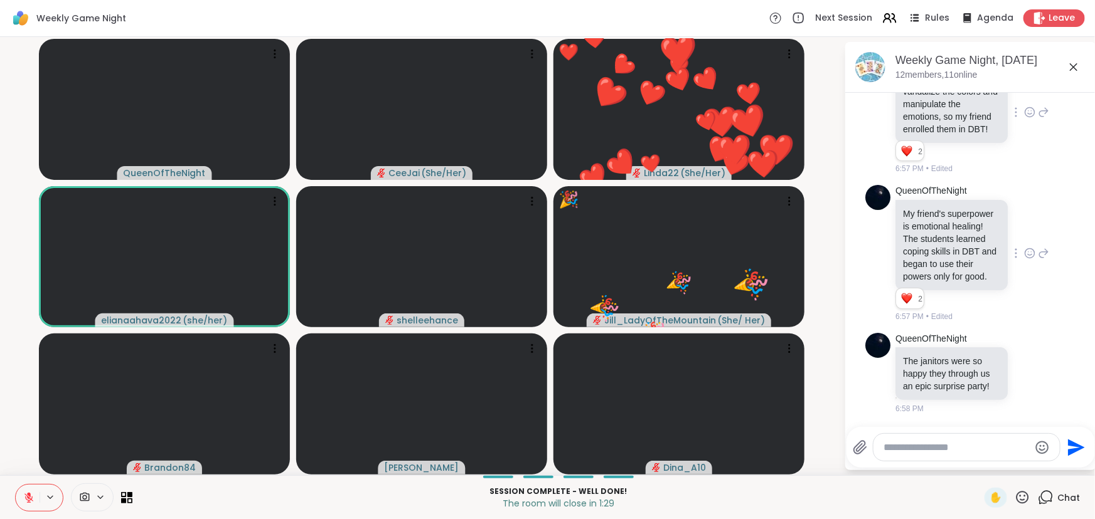
click at [1019, 496] on icon at bounding box center [1022, 498] width 16 height 16
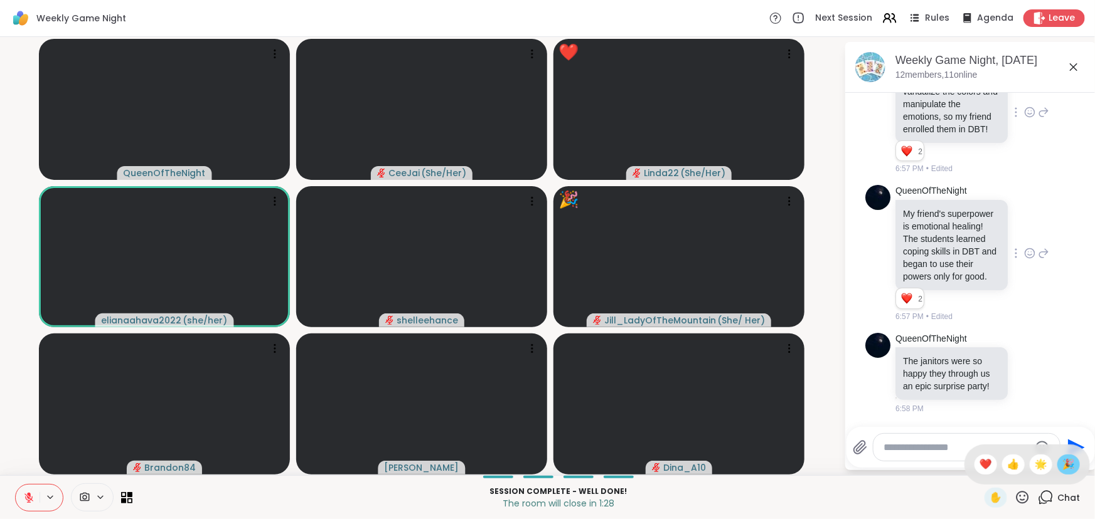
click at [1062, 458] on span "🎉" at bounding box center [1068, 464] width 13 height 15
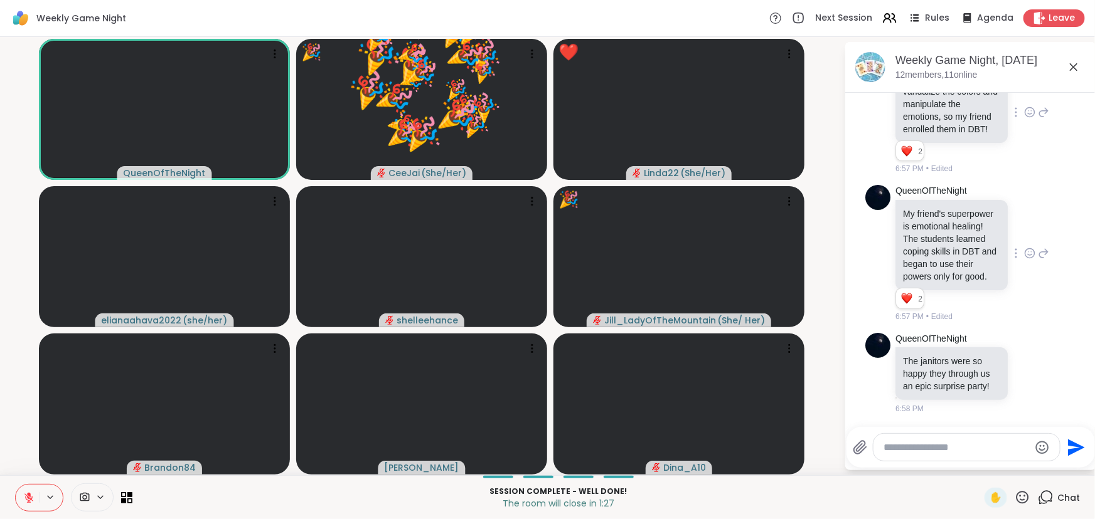
click at [1016, 496] on icon at bounding box center [1022, 497] width 13 height 13
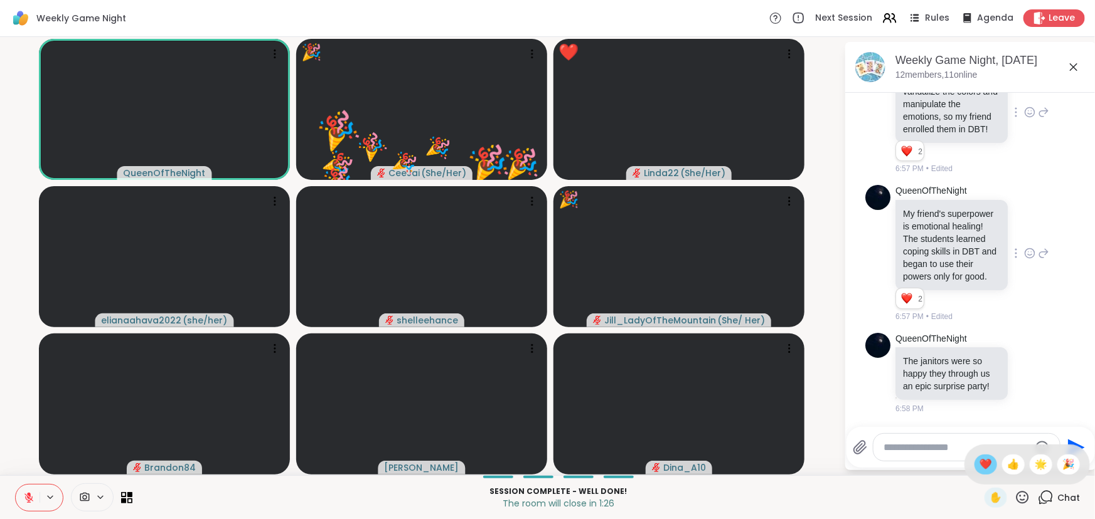
click at [974, 467] on div "❤️" at bounding box center [985, 465] width 23 height 20
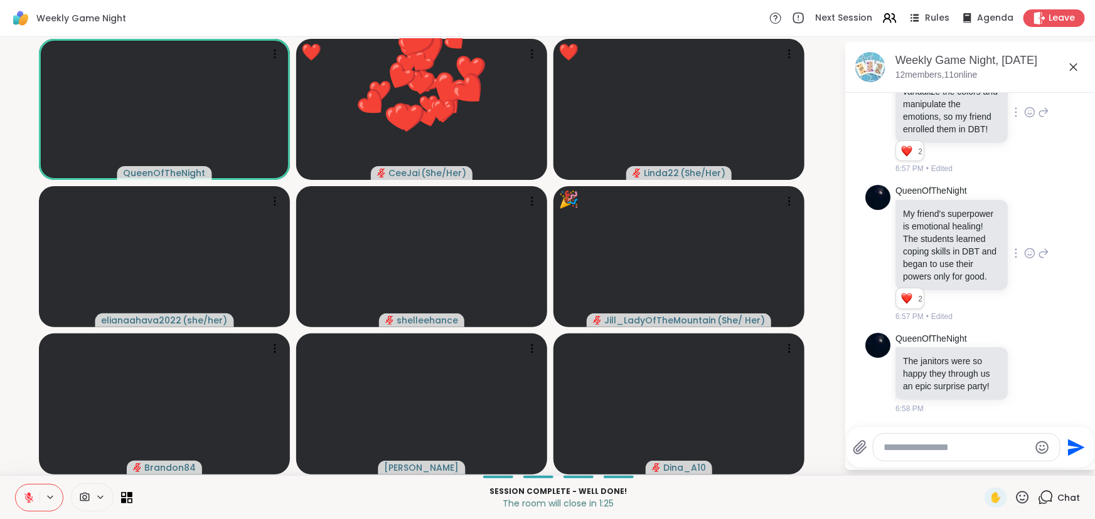
click at [1016, 501] on icon at bounding box center [1022, 497] width 13 height 13
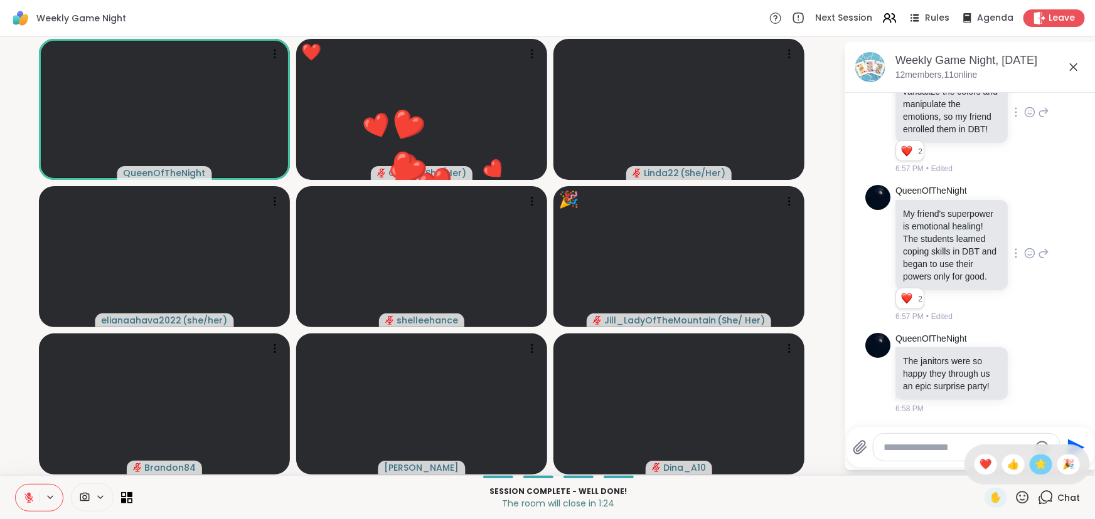
click at [1034, 466] on span "🌟" at bounding box center [1040, 464] width 13 height 15
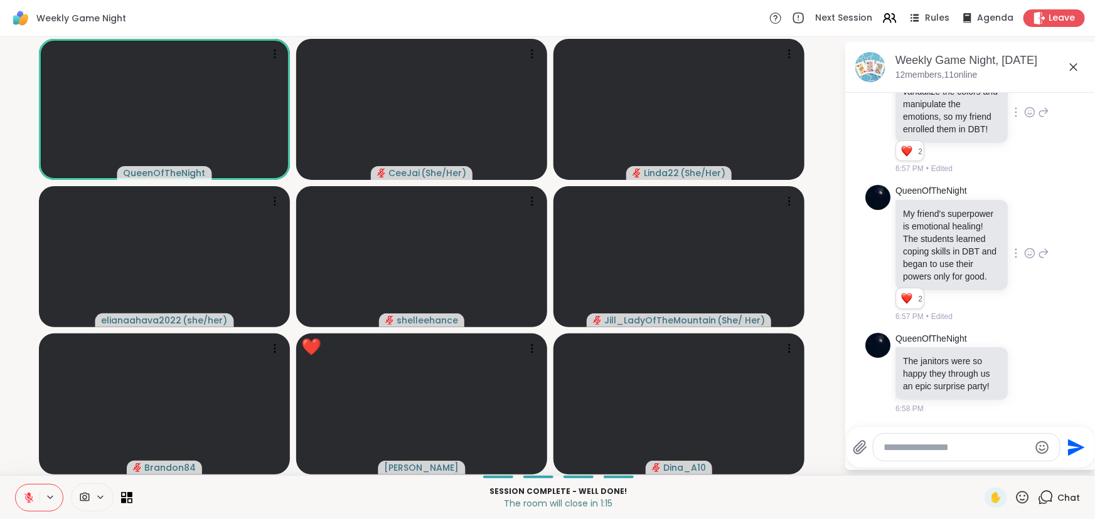
click at [1016, 494] on icon at bounding box center [1022, 497] width 13 height 13
click at [1062, 462] on span "🎉" at bounding box center [1068, 464] width 13 height 15
click at [1016, 496] on icon at bounding box center [1022, 497] width 13 height 13
click at [979, 461] on span "❤️" at bounding box center [985, 464] width 13 height 15
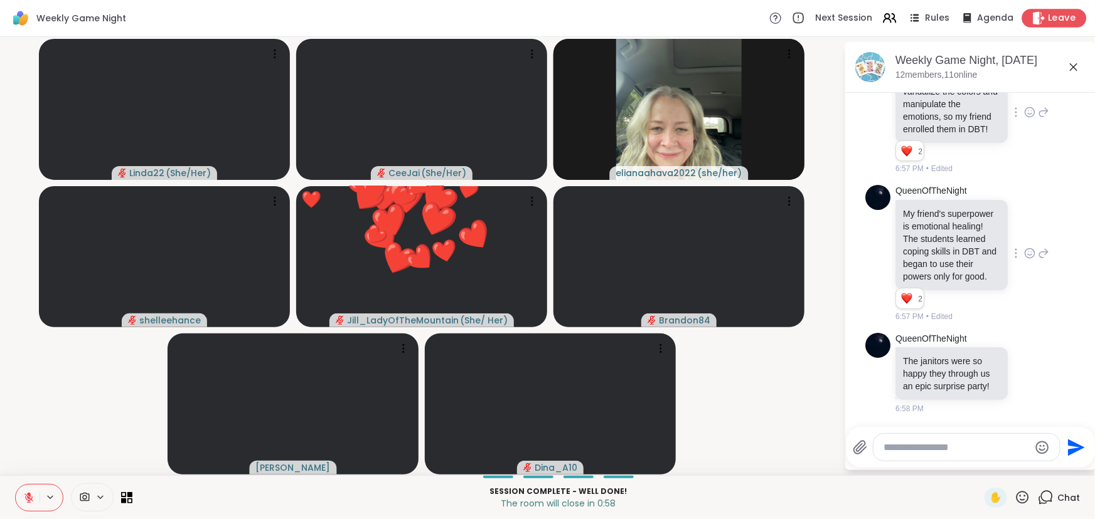
click at [1048, 17] on span "Leave" at bounding box center [1062, 18] width 28 height 13
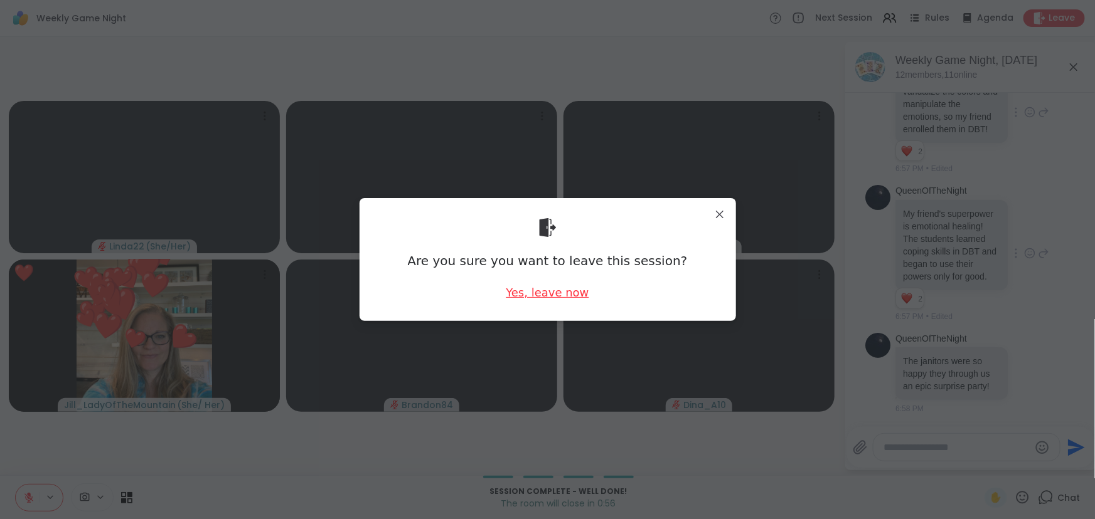
click at [543, 293] on div "Yes, leave now" at bounding box center [547, 293] width 83 height 16
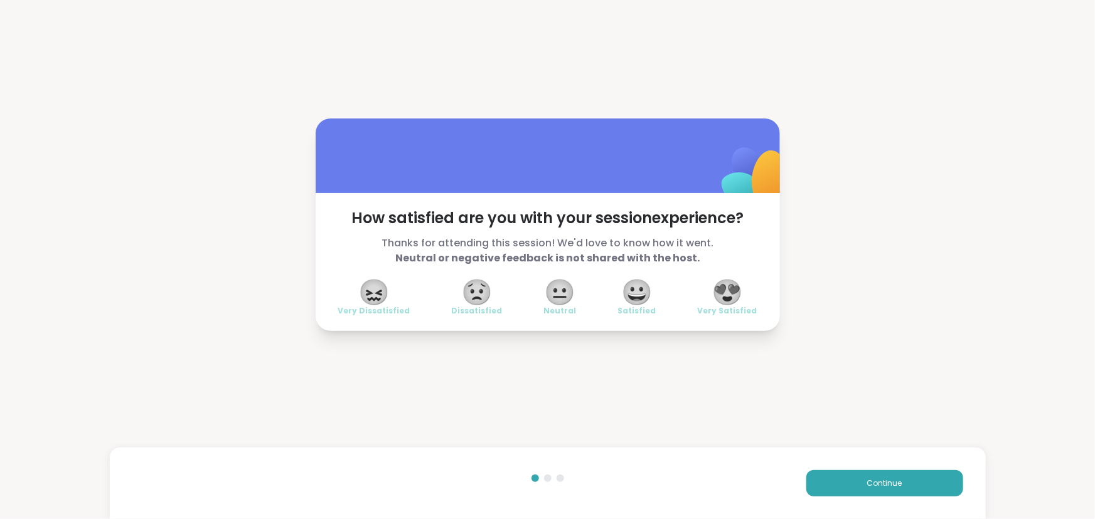
click at [723, 290] on span "😍" at bounding box center [726, 292] width 31 height 23
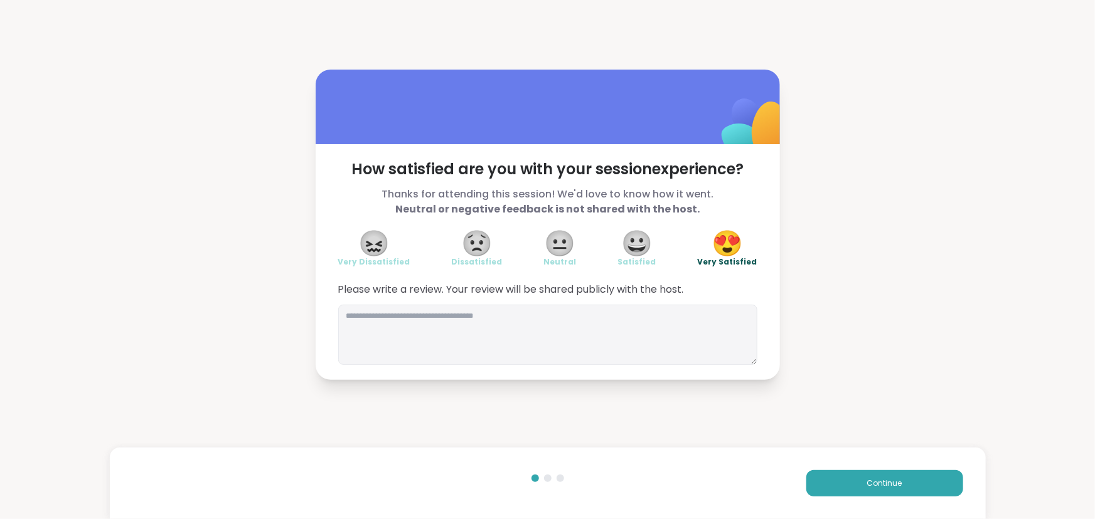
click at [370, 393] on div "How satisfied are you with your session experience? Thanks for attending this s…" at bounding box center [547, 224] width 1095 height 449
drag, startPoint x: 370, startPoint y: 342, endPoint x: 381, endPoint y: 332, distance: 14.6
click at [370, 341] on textarea at bounding box center [547, 335] width 419 height 60
click at [657, 312] on textarea "**********" at bounding box center [547, 335] width 419 height 60
click at [703, 317] on textarea "**********" at bounding box center [547, 335] width 419 height 60
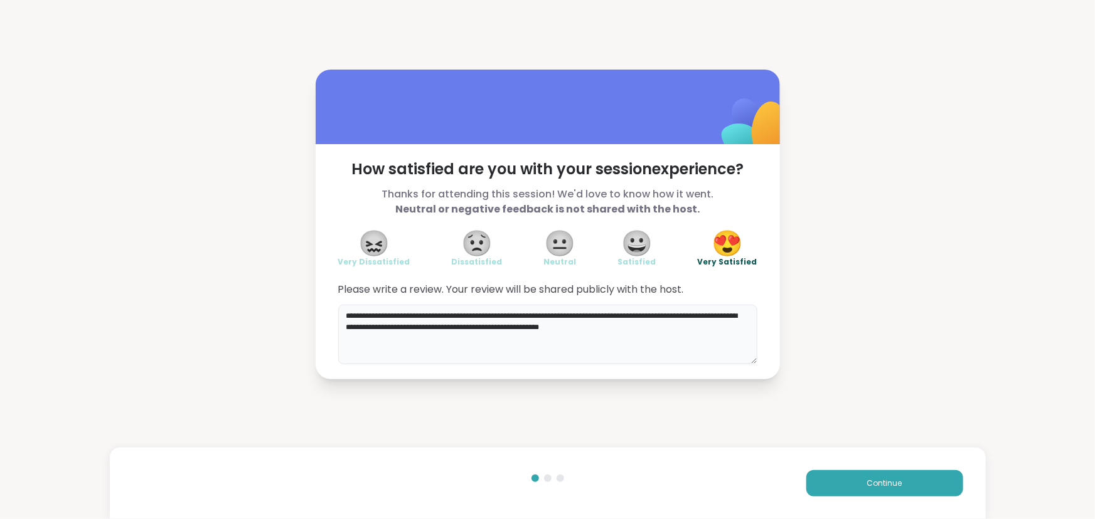
click at [706, 317] on textarea "**********" at bounding box center [547, 335] width 419 height 60
click at [615, 339] on textarea "**********" at bounding box center [547, 335] width 419 height 60
click at [619, 339] on textarea "**********" at bounding box center [547, 335] width 419 height 60
type textarea "**********"
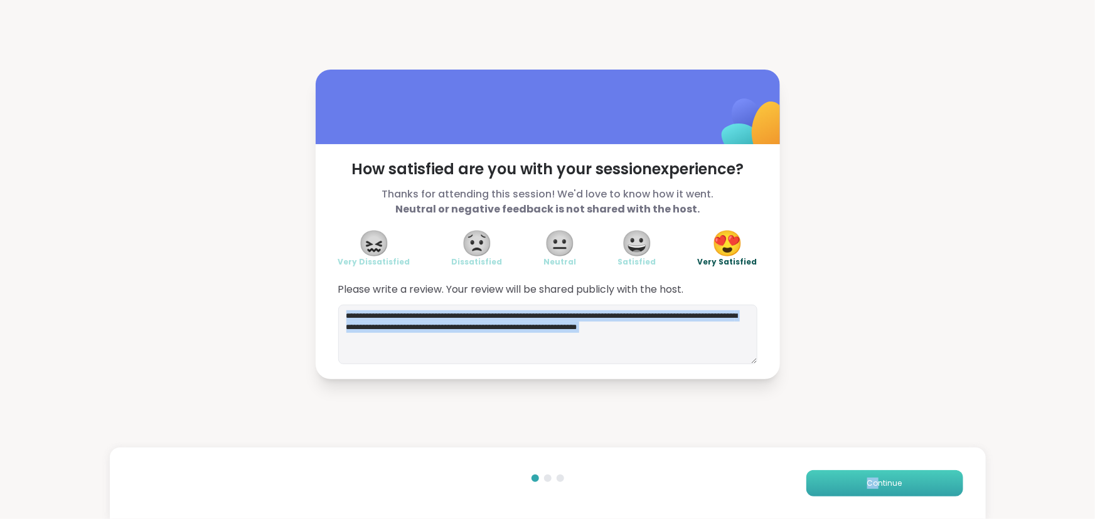
click at [870, 477] on button "Continue" at bounding box center [884, 483] width 157 height 26
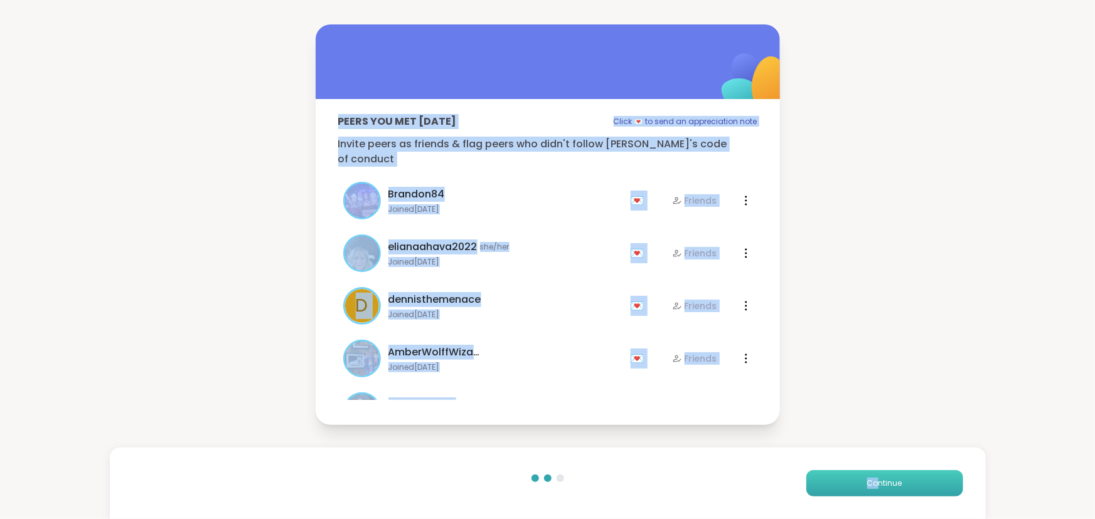
click at [872, 478] on span "Continue" at bounding box center [884, 483] width 35 height 11
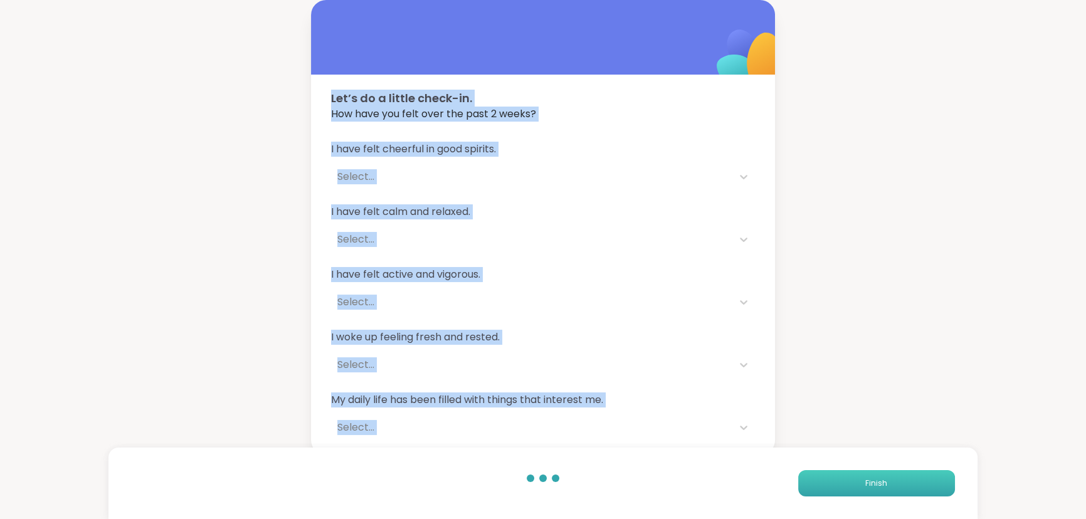
click at [872, 478] on span "Finish" at bounding box center [877, 483] width 22 height 11
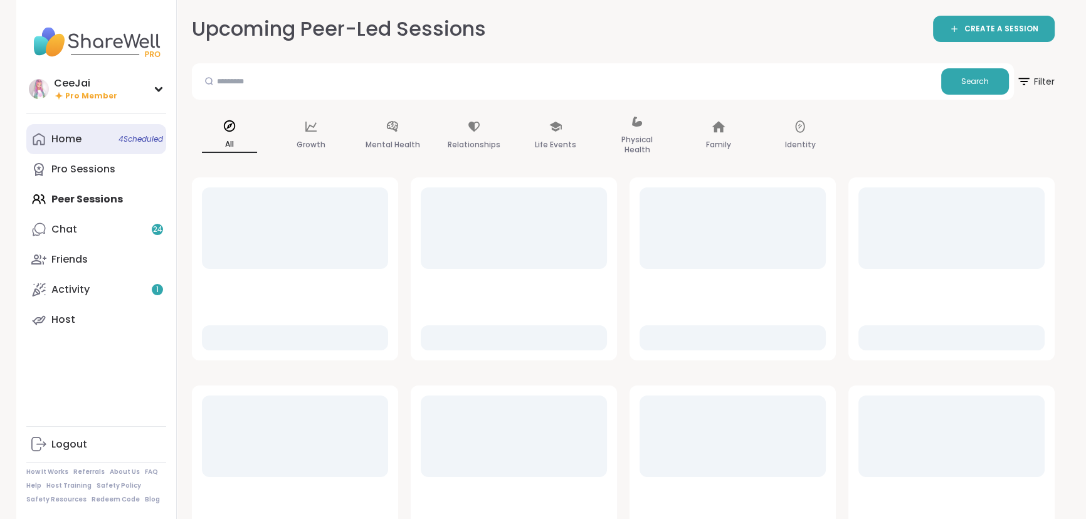
click at [65, 132] on div "Home 4 Scheduled" at bounding box center [66, 139] width 30 height 14
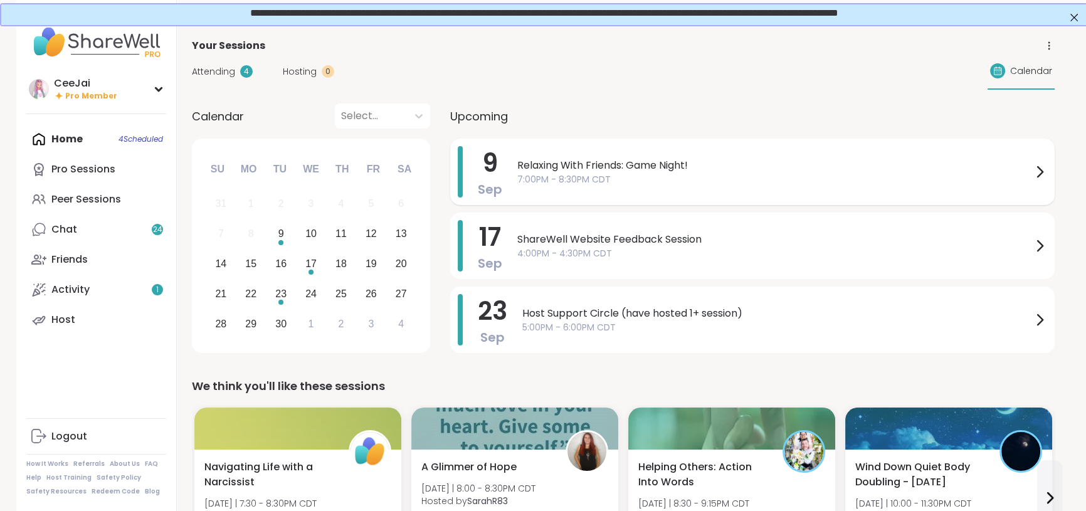
click at [605, 179] on span "7:00PM - 8:30PM CDT" at bounding box center [774, 179] width 515 height 13
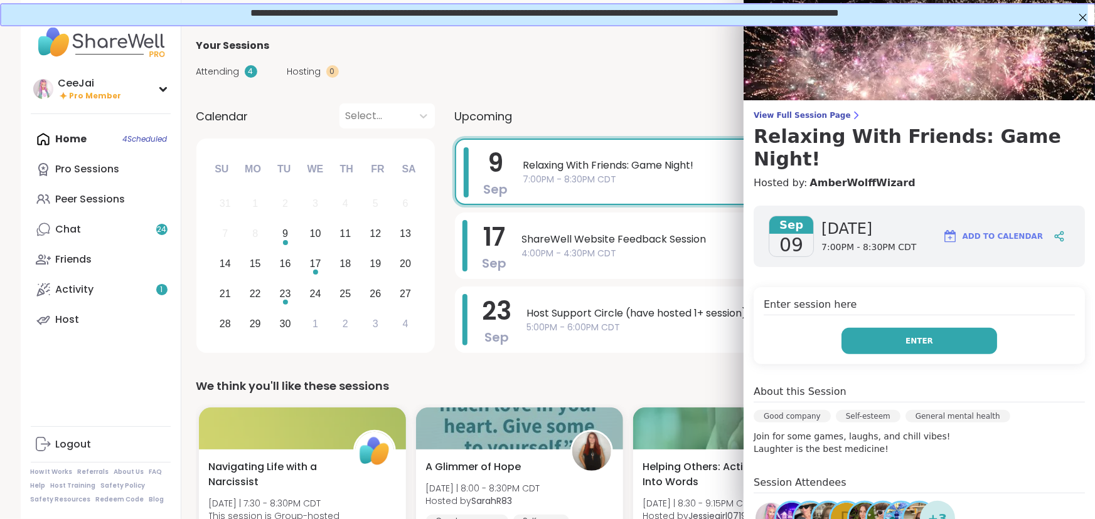
click at [905, 336] on span "Enter" at bounding box center [919, 341] width 28 height 11
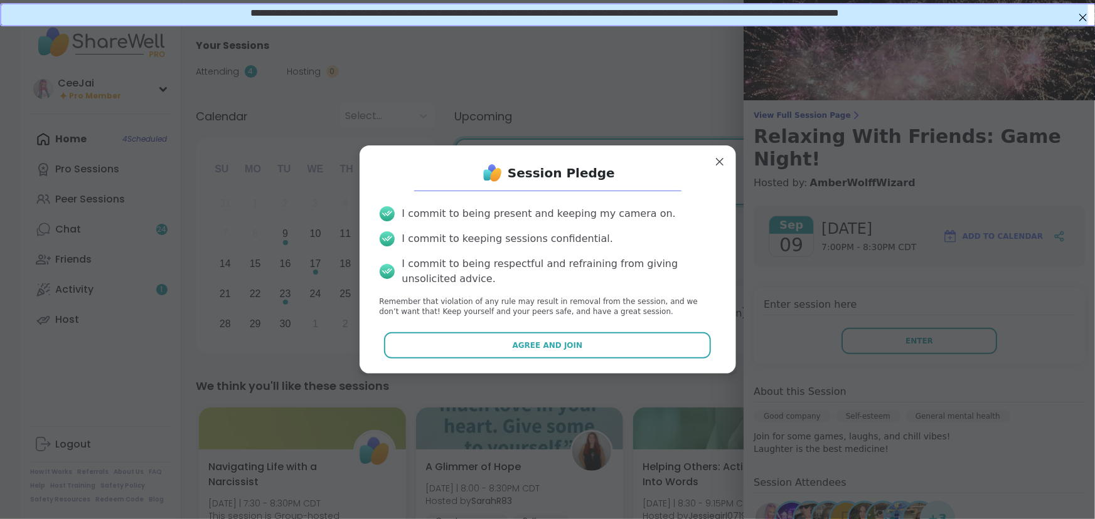
click at [551, 329] on div "Session Pledge I commit to being present and keeping my camera on. I commit to …" at bounding box center [547, 260] width 356 height 208
click at [550, 327] on div "Session Pledge I commit to being present and keeping my camera on. I commit to …" at bounding box center [547, 260] width 356 height 208
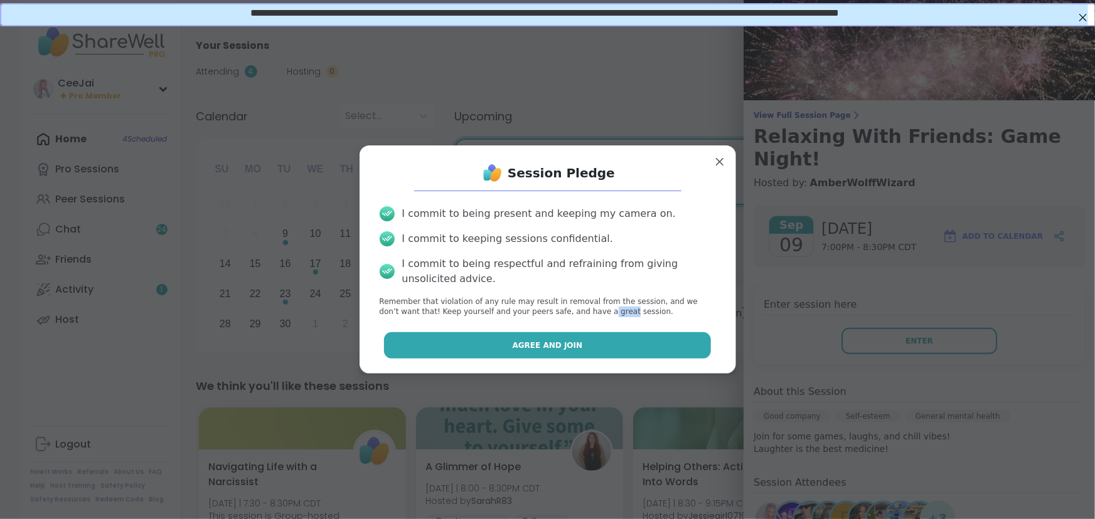
click at [532, 346] on span "Agree and Join" at bounding box center [547, 345] width 70 height 11
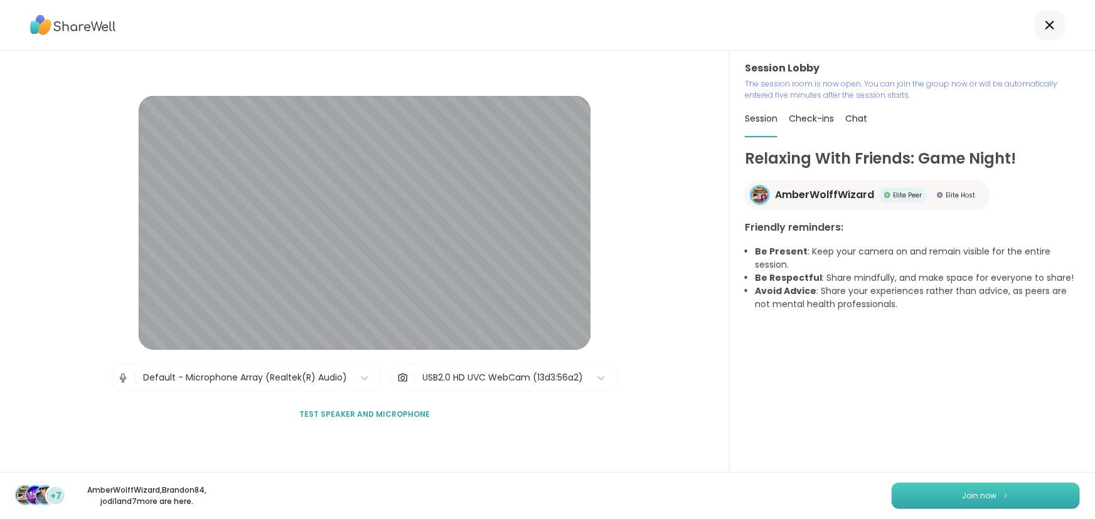
click at [972, 489] on button "Join now" at bounding box center [985, 496] width 188 height 26
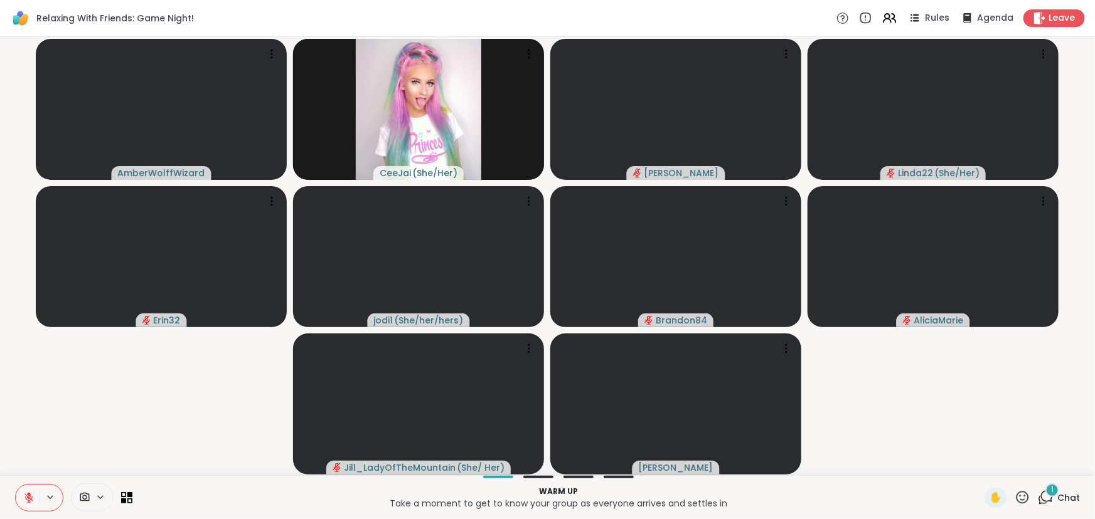
click at [27, 498] on icon at bounding box center [28, 498] width 9 height 9
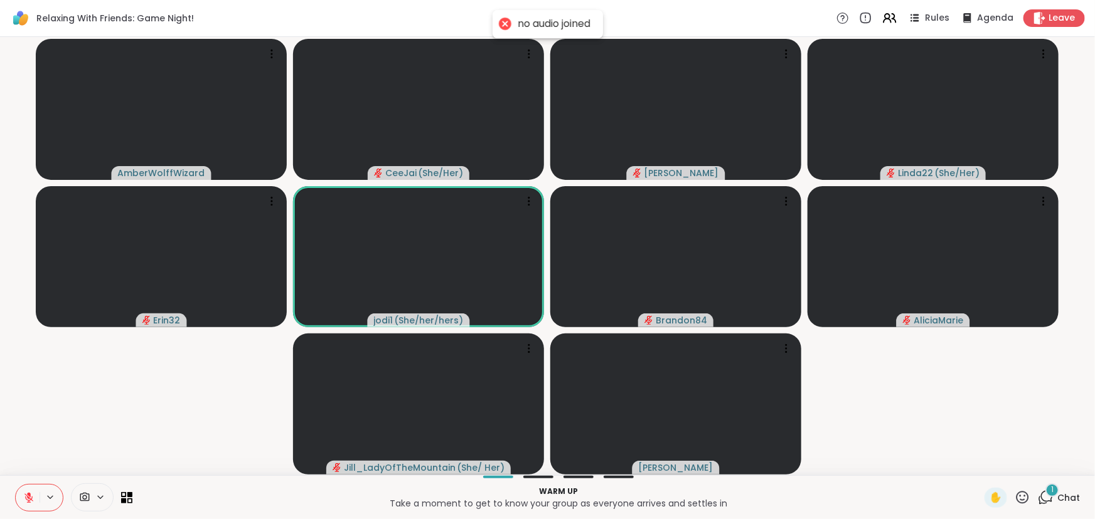
click at [1057, 494] on span "Chat" at bounding box center [1068, 498] width 23 height 13
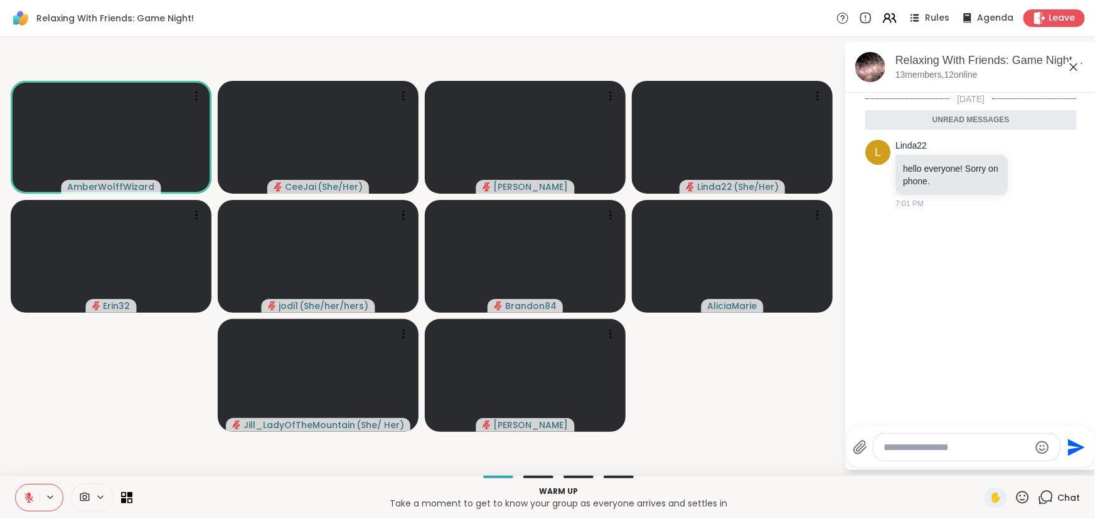
click at [778, 471] on div "AmberWolffWizard CeeJai ( She/Her ) [PERSON_NAME] Linda22 ( She/Her ) Erin32 jo…" at bounding box center [547, 256] width 1095 height 438
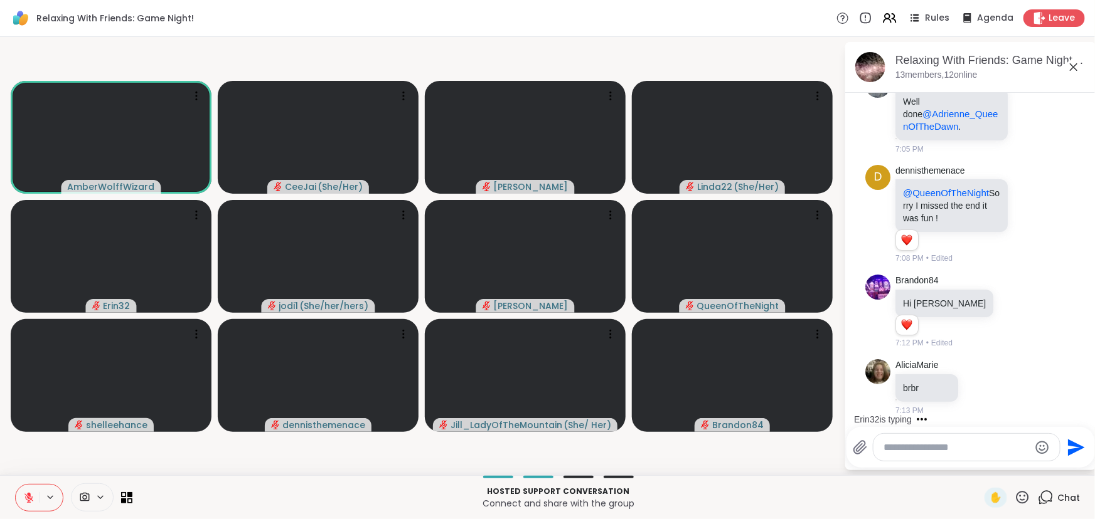
scroll to position [347, 0]
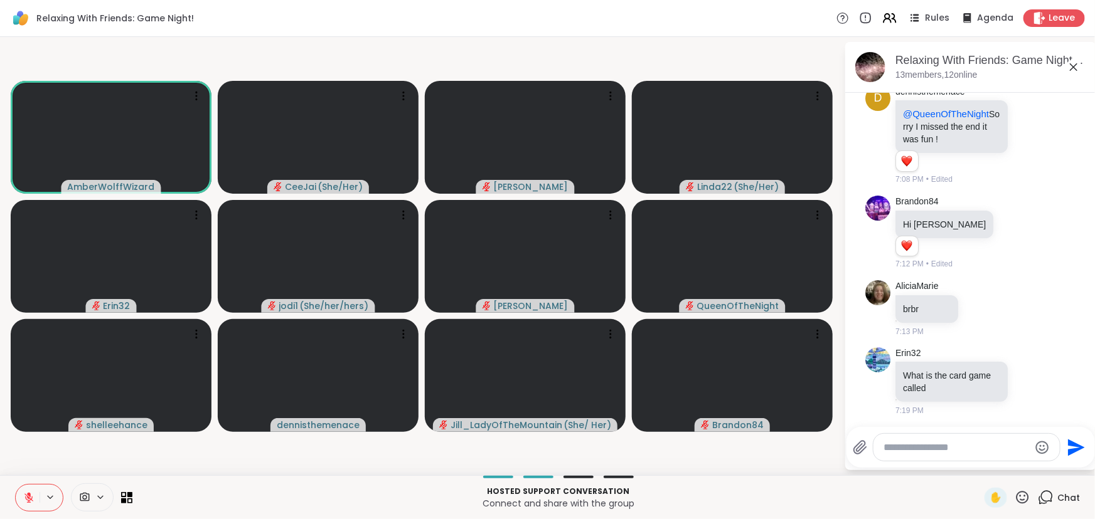
click at [745, 499] on p "Connect and share with the group" at bounding box center [558, 503] width 837 height 13
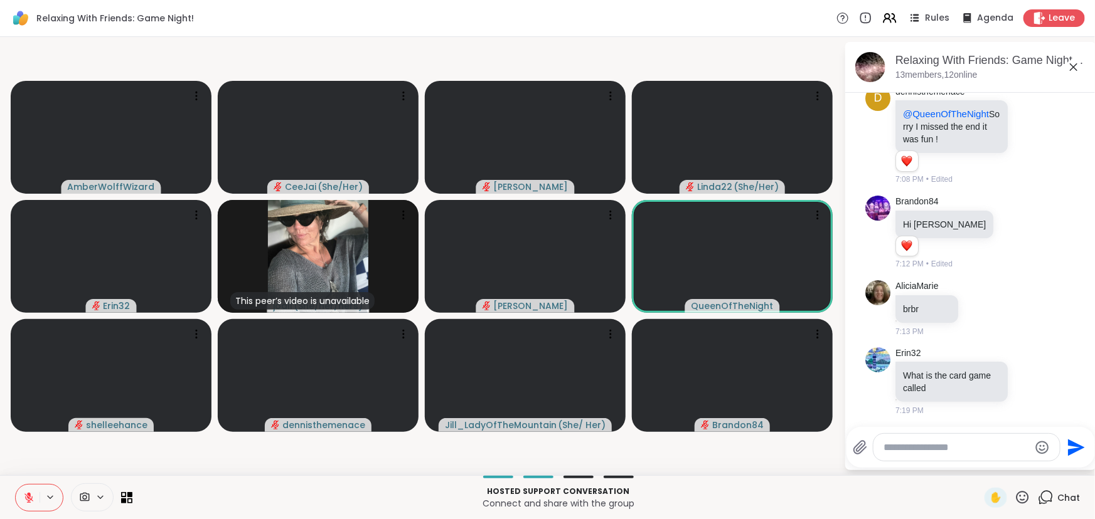
click at [29, 494] on icon at bounding box center [29, 494] width 4 height 5
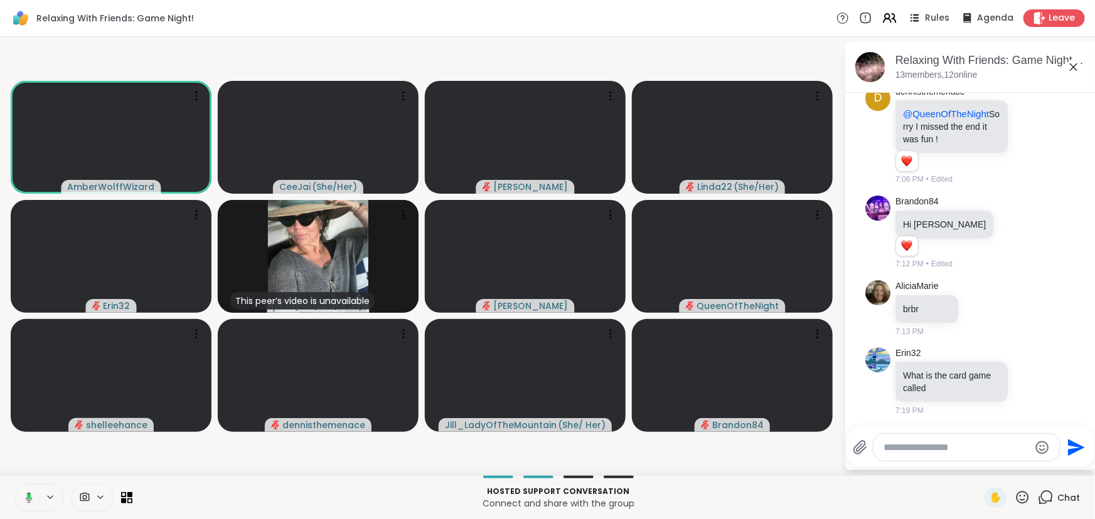
click at [26, 494] on icon at bounding box center [26, 497] width 11 height 11
